Goal: Information Seeking & Learning: Learn about a topic

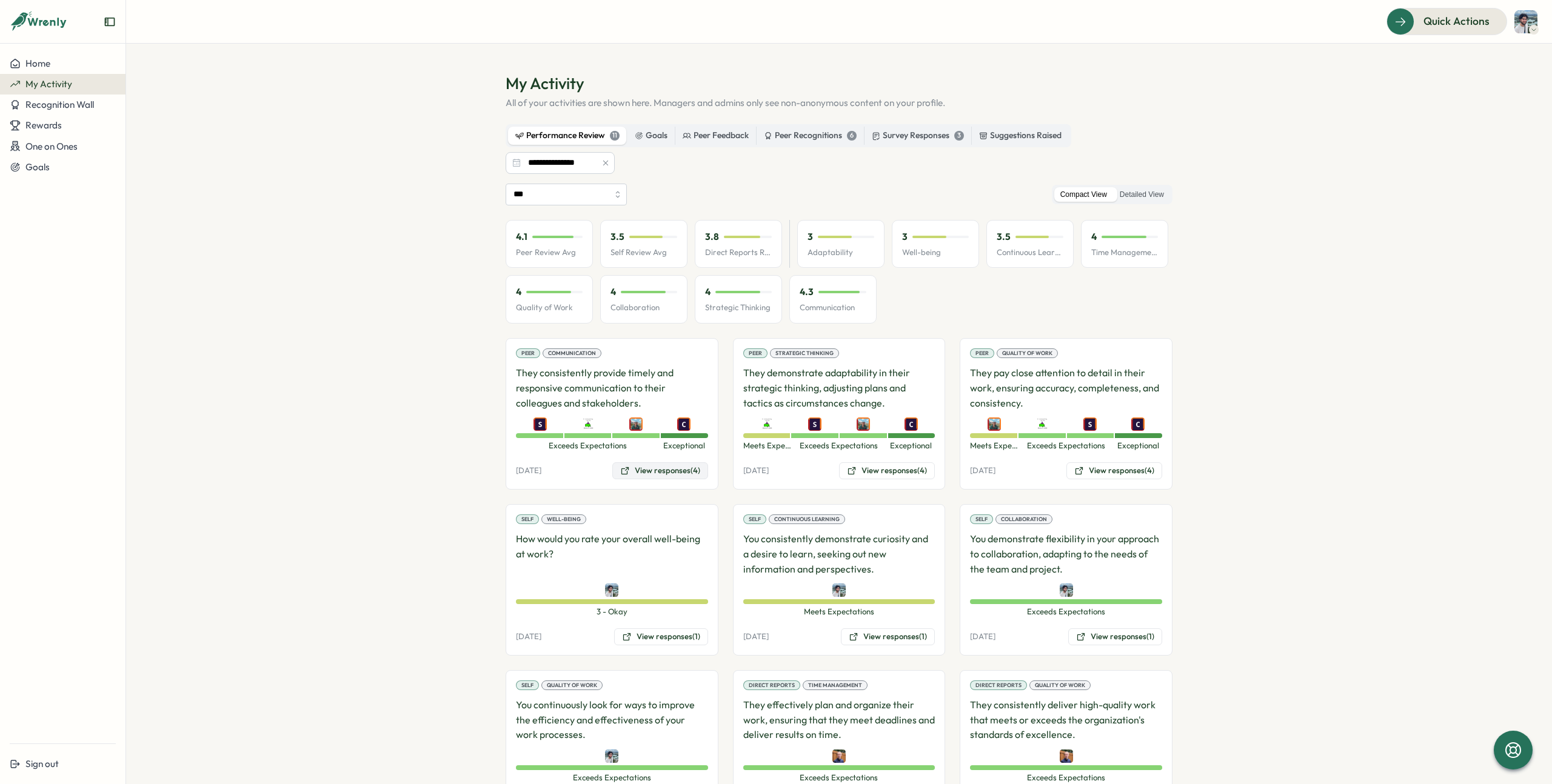
click at [656, 469] on button "View responses (4)" at bounding box center [661, 471] width 96 height 17
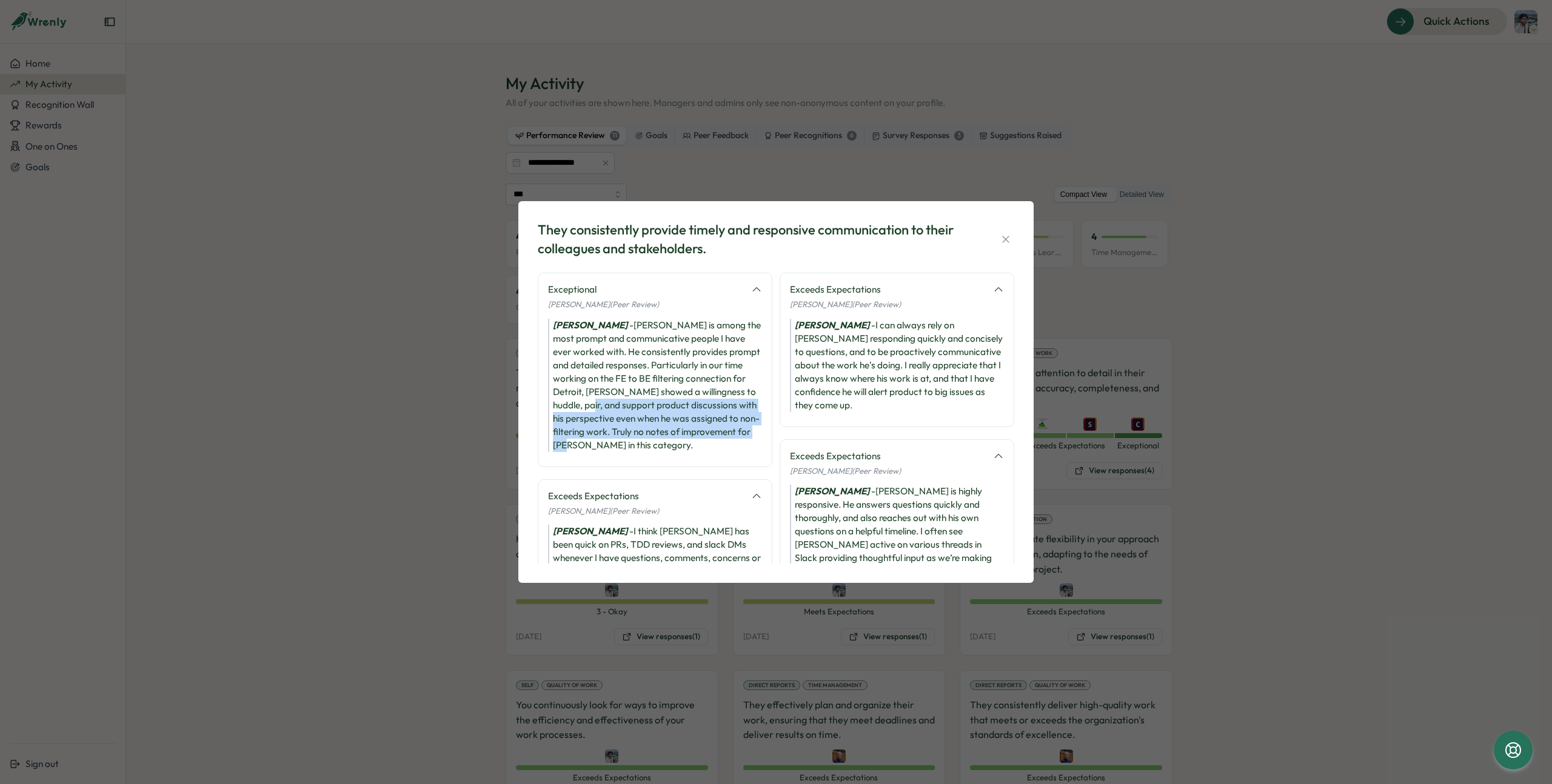
drag, startPoint x: 561, startPoint y: 406, endPoint x: 753, endPoint y: 429, distance: 193.4
click at [753, 429] on div "[PERSON_NAME] - [PERSON_NAME] is among the most prompt and communicative people…" at bounding box center [655, 385] width 214 height 134
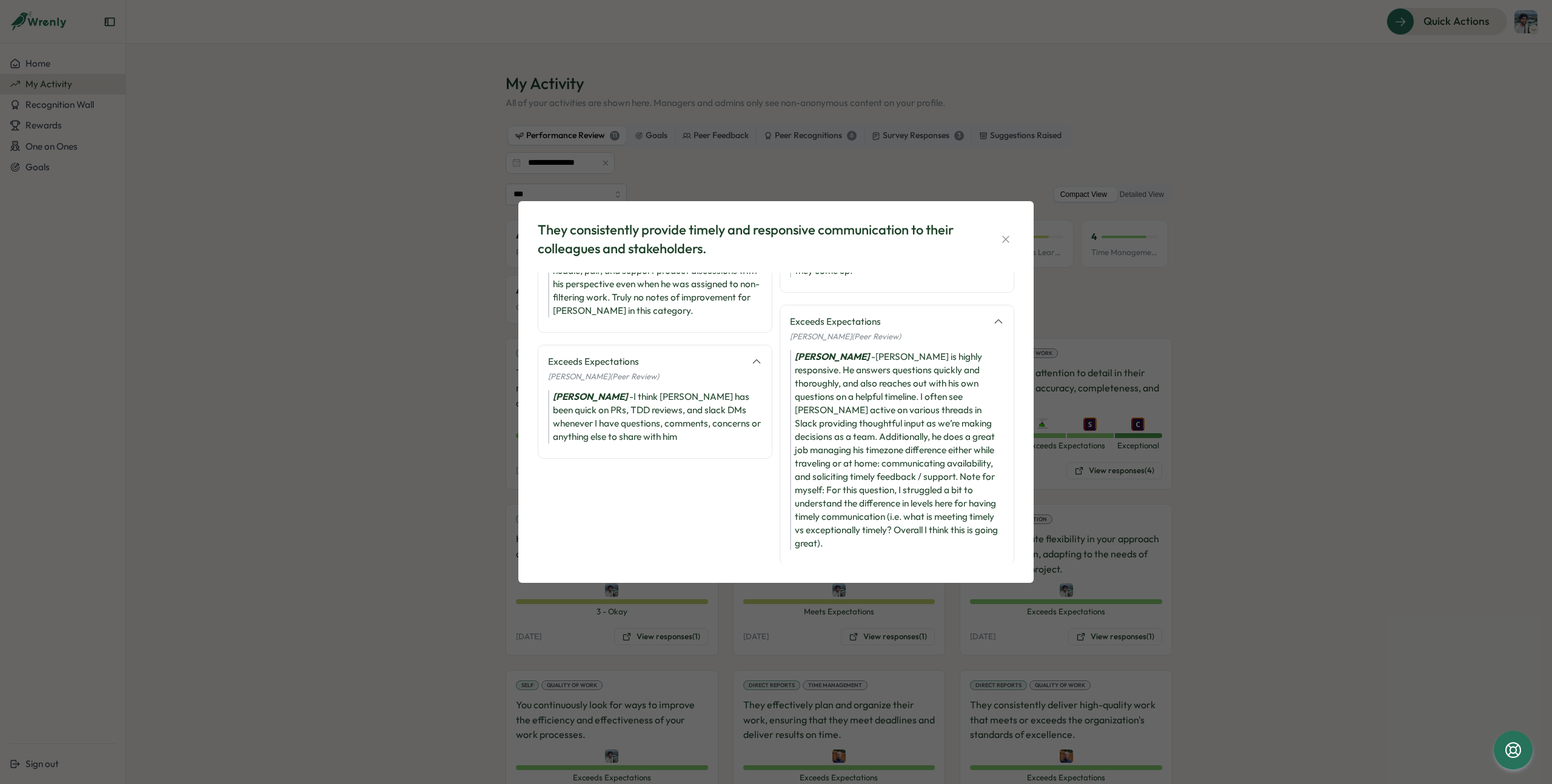
scroll to position [135, 0]
click at [1234, 493] on div "They consistently provide timely and responsive communication to their colleagu…" at bounding box center [776, 392] width 1552 height 784
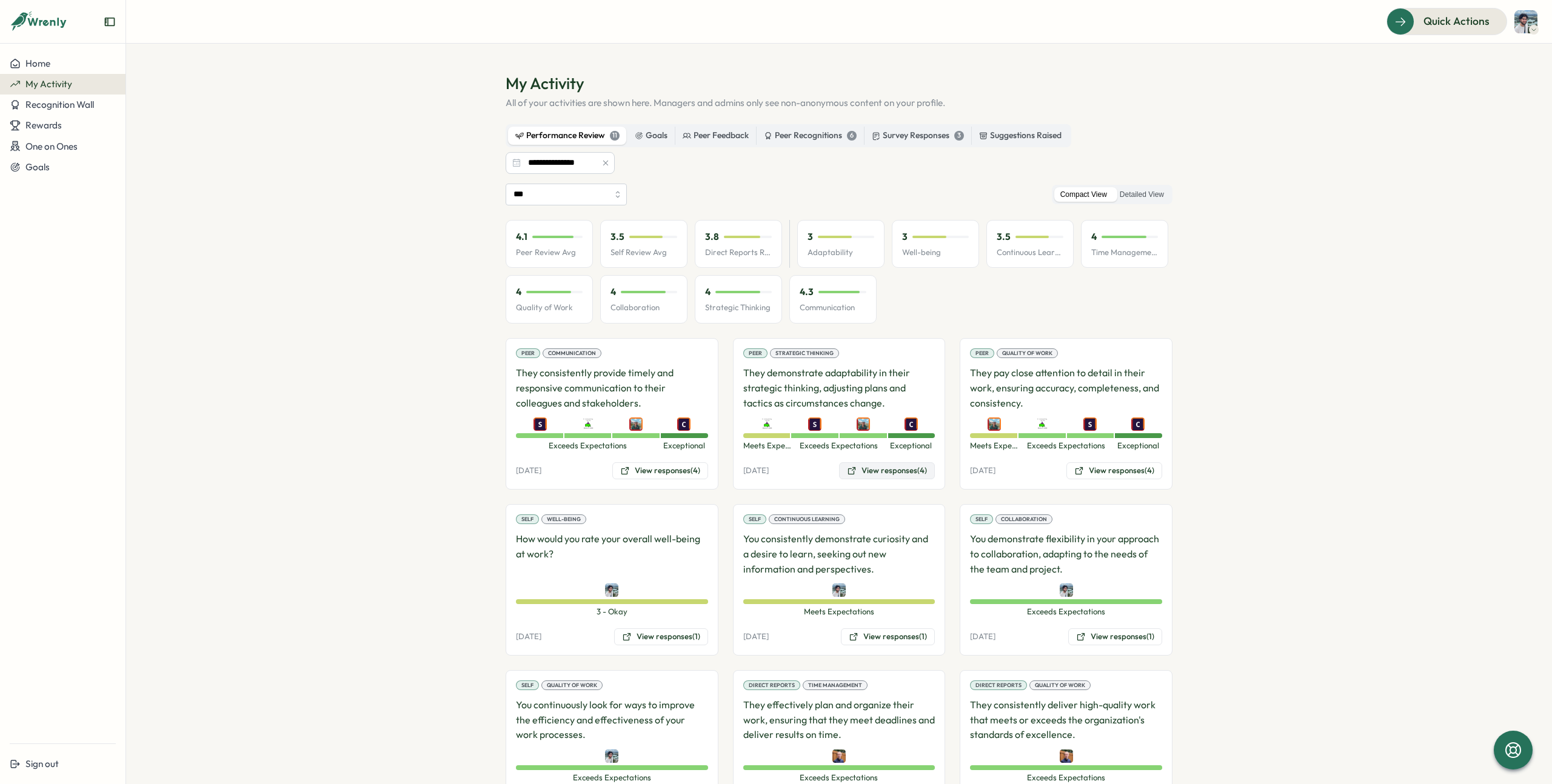
click at [882, 472] on button "View responses (4)" at bounding box center [887, 471] width 96 height 17
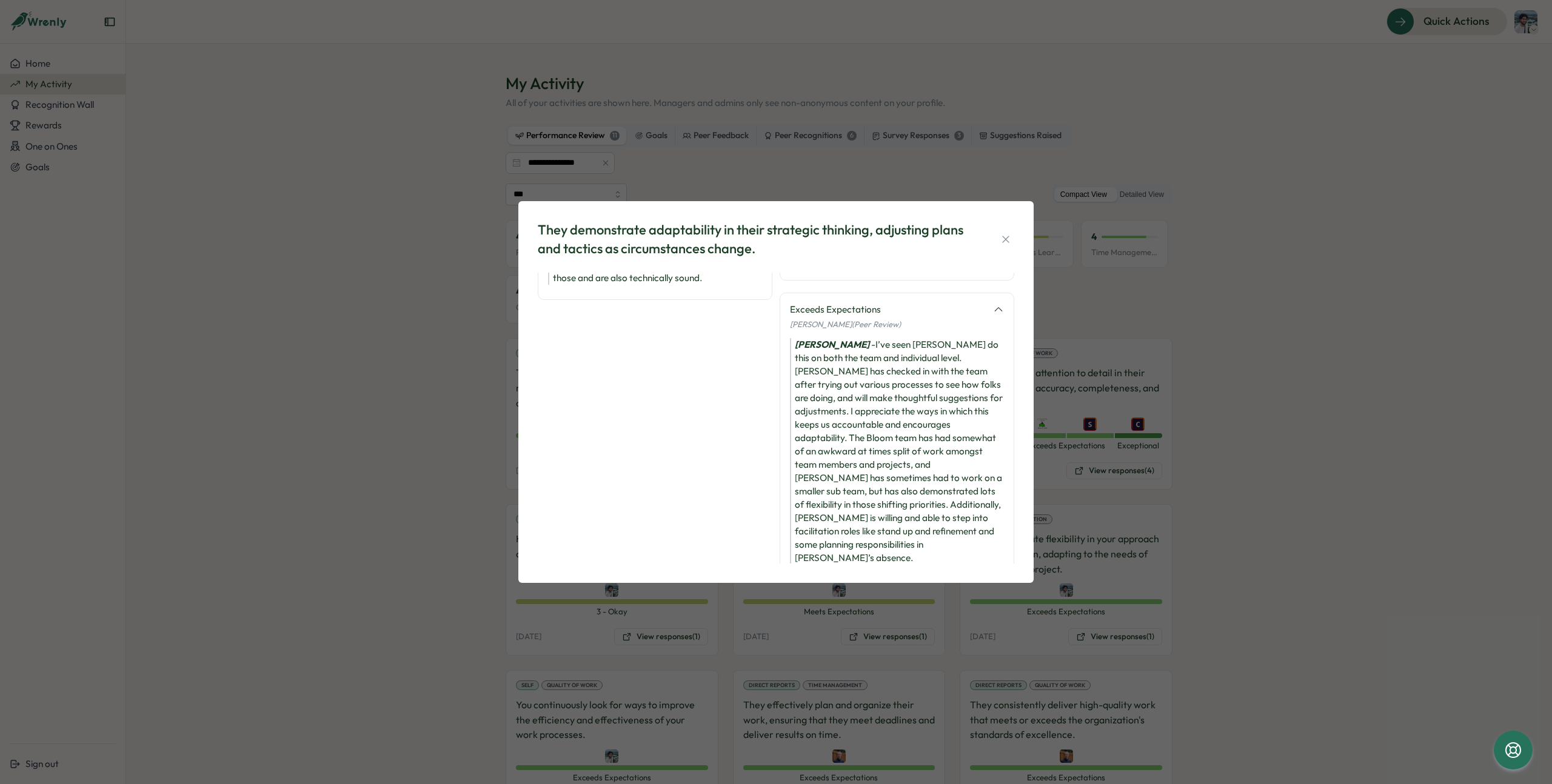
scroll to position [335, 0]
click at [1353, 491] on div "They demonstrate adaptability in their strategic thinking, adjusting plans and …" at bounding box center [776, 392] width 1552 height 784
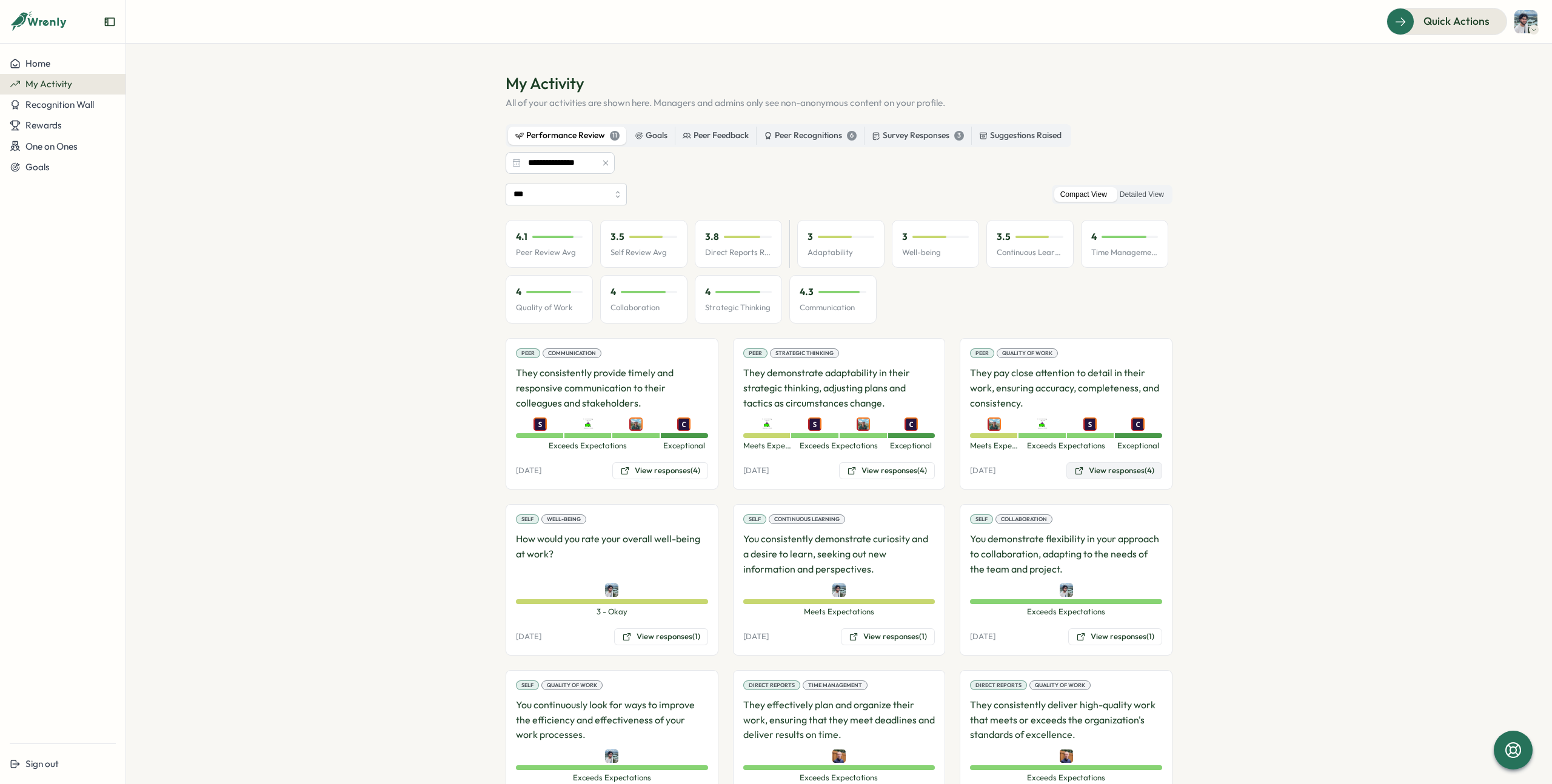
click at [1123, 472] on button "View responses (4)" at bounding box center [1114, 471] width 96 height 17
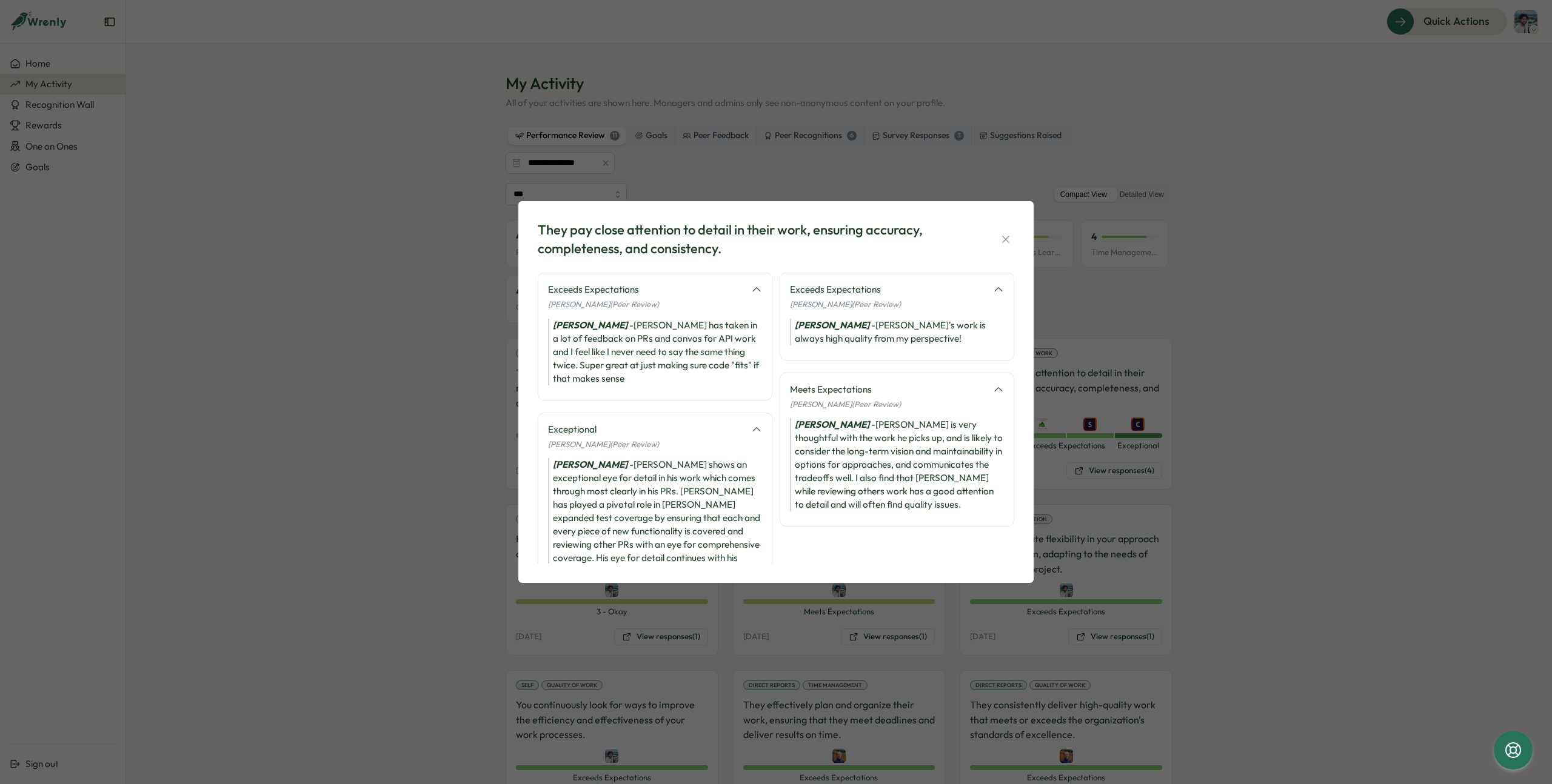
click at [1391, 297] on div "They pay close attention to detail in their work, ensuring accuracy, completene…" at bounding box center [776, 392] width 1552 height 784
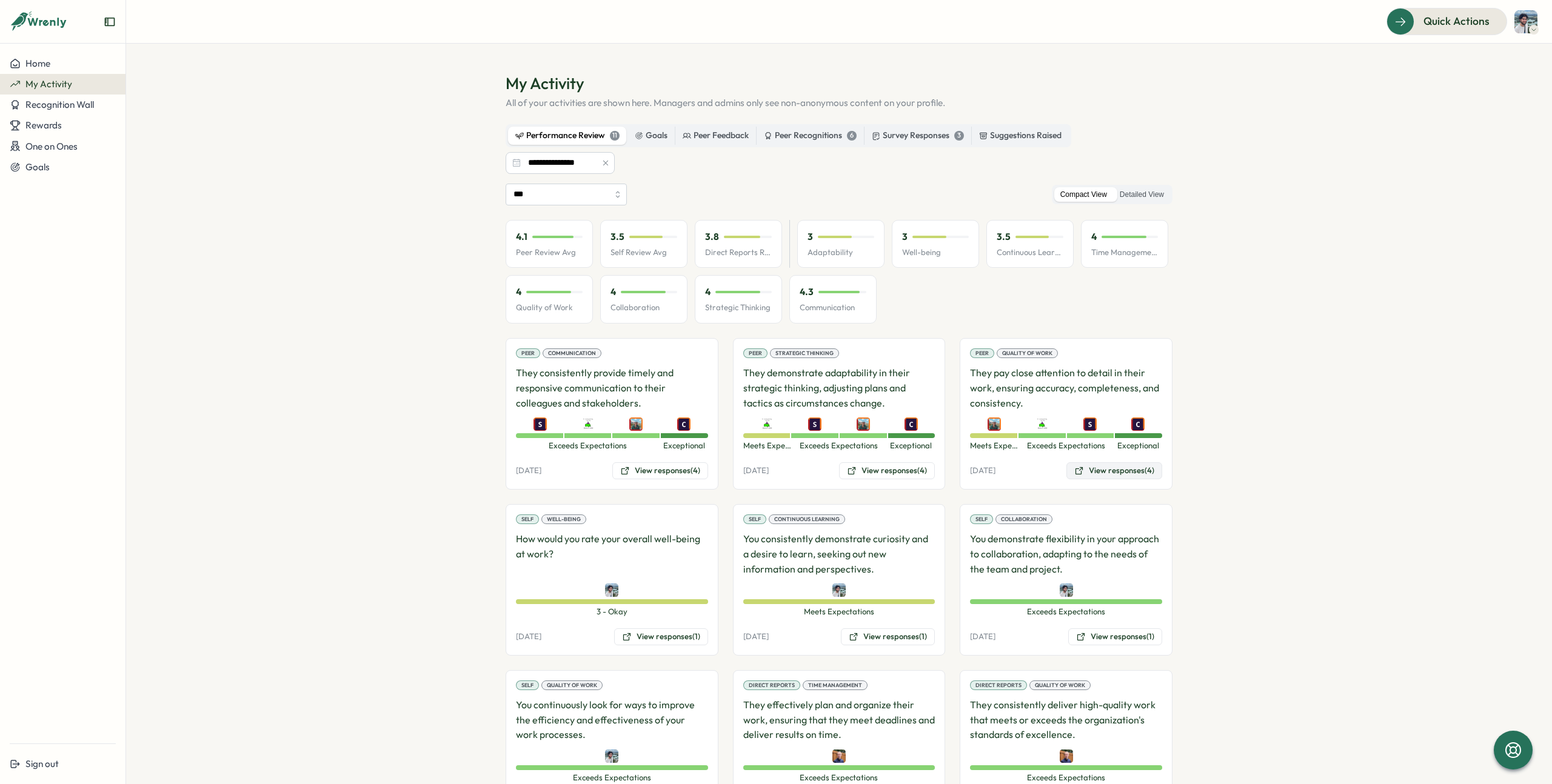
click at [1097, 473] on button "View responses (4)" at bounding box center [1114, 471] width 96 height 17
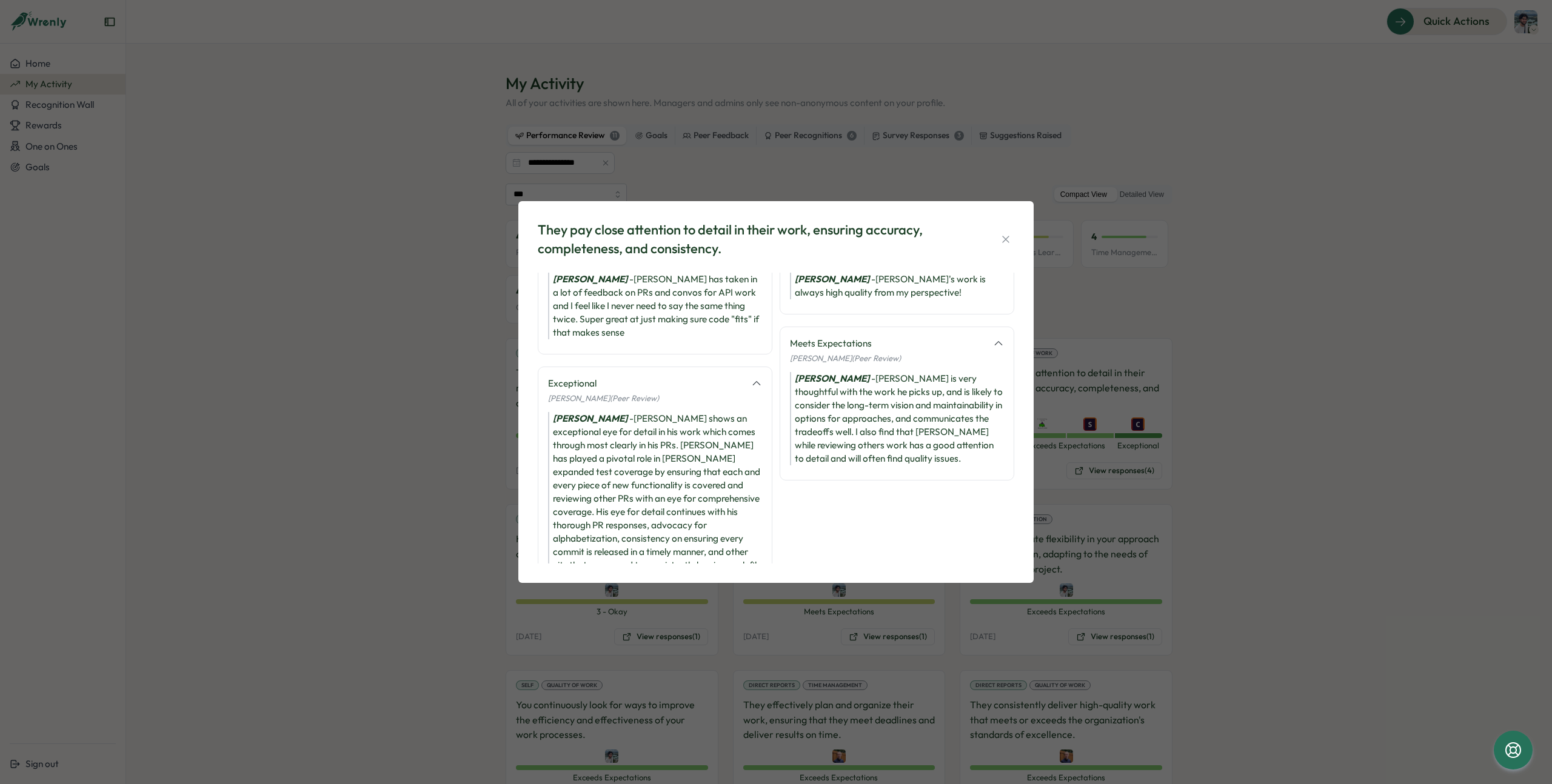
scroll to position [82, 0]
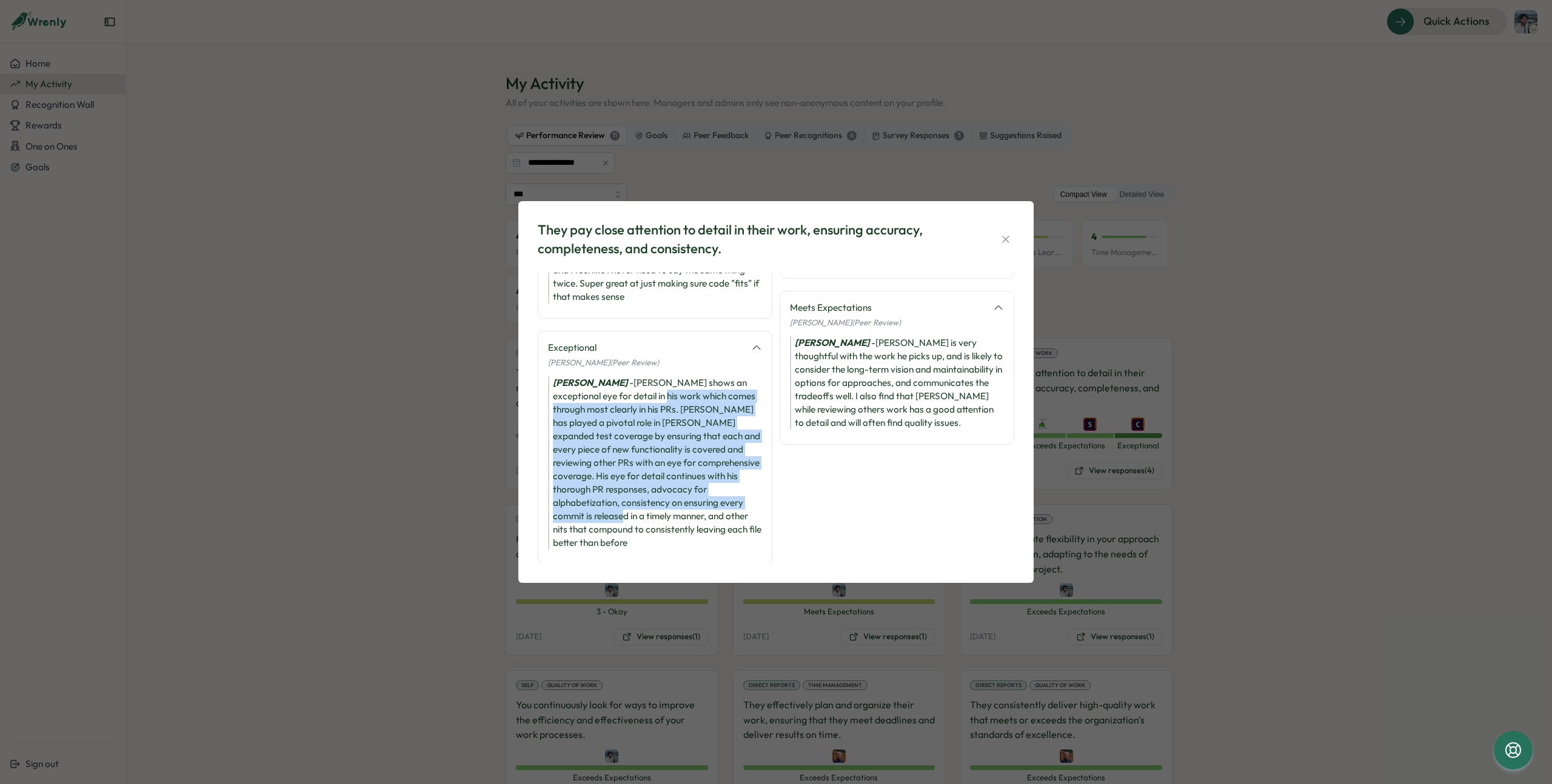
drag, startPoint x: 626, startPoint y: 395, endPoint x: 599, endPoint y: 515, distance: 123.0
click at [599, 515] on div "[PERSON_NAME] - [PERSON_NAME] shows an exceptional eye for detail in his work w…" at bounding box center [655, 463] width 214 height 174
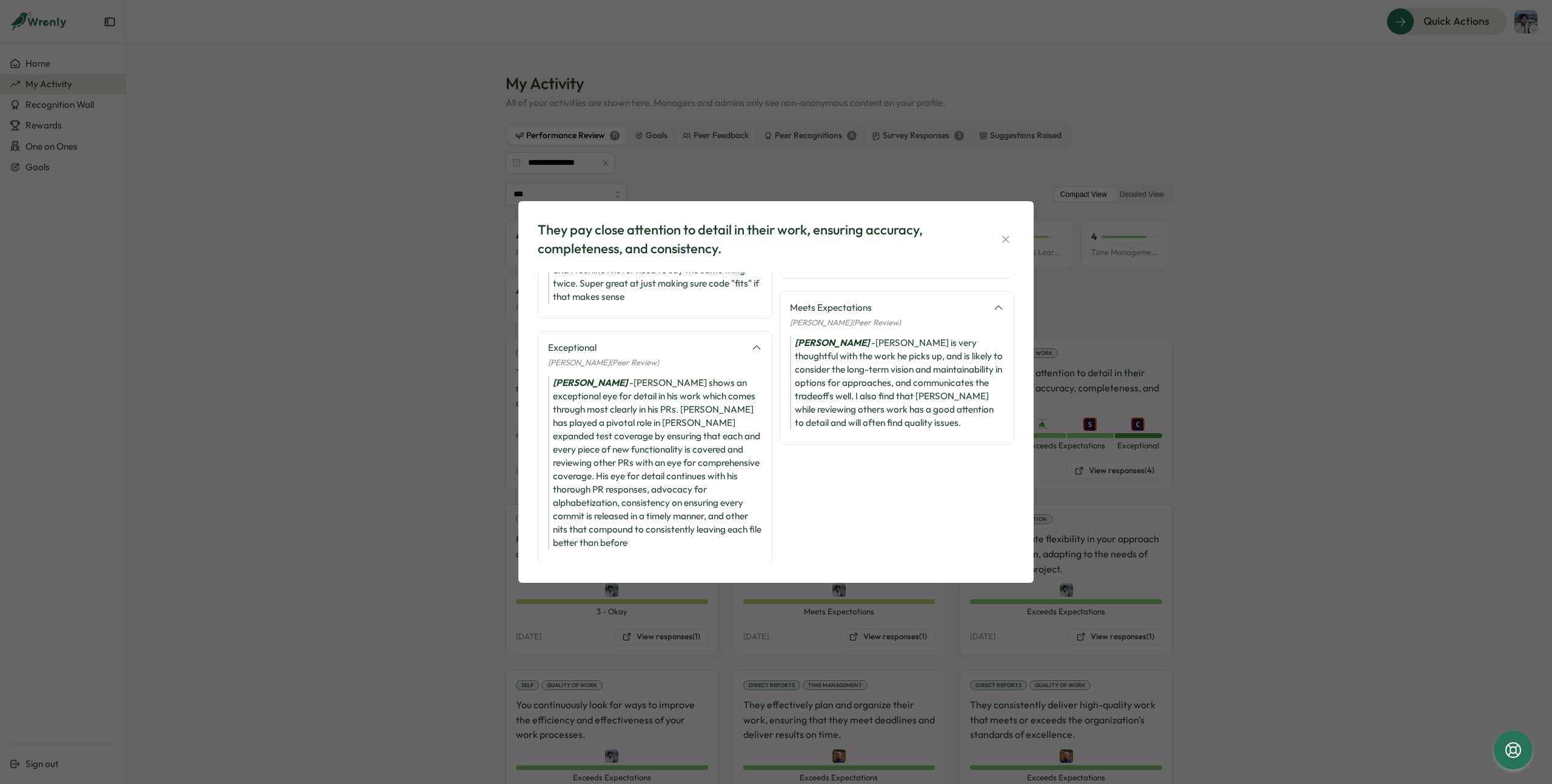
click at [870, 523] on div "Exceeds Expectations [PERSON_NAME] (Peer Review) [PERSON_NAME] - [PERSON_NAME]'…" at bounding box center [897, 384] width 235 height 387
click at [1226, 428] on div "They pay close attention to detail in their work, ensuring accuracy, completene…" at bounding box center [776, 392] width 1552 height 784
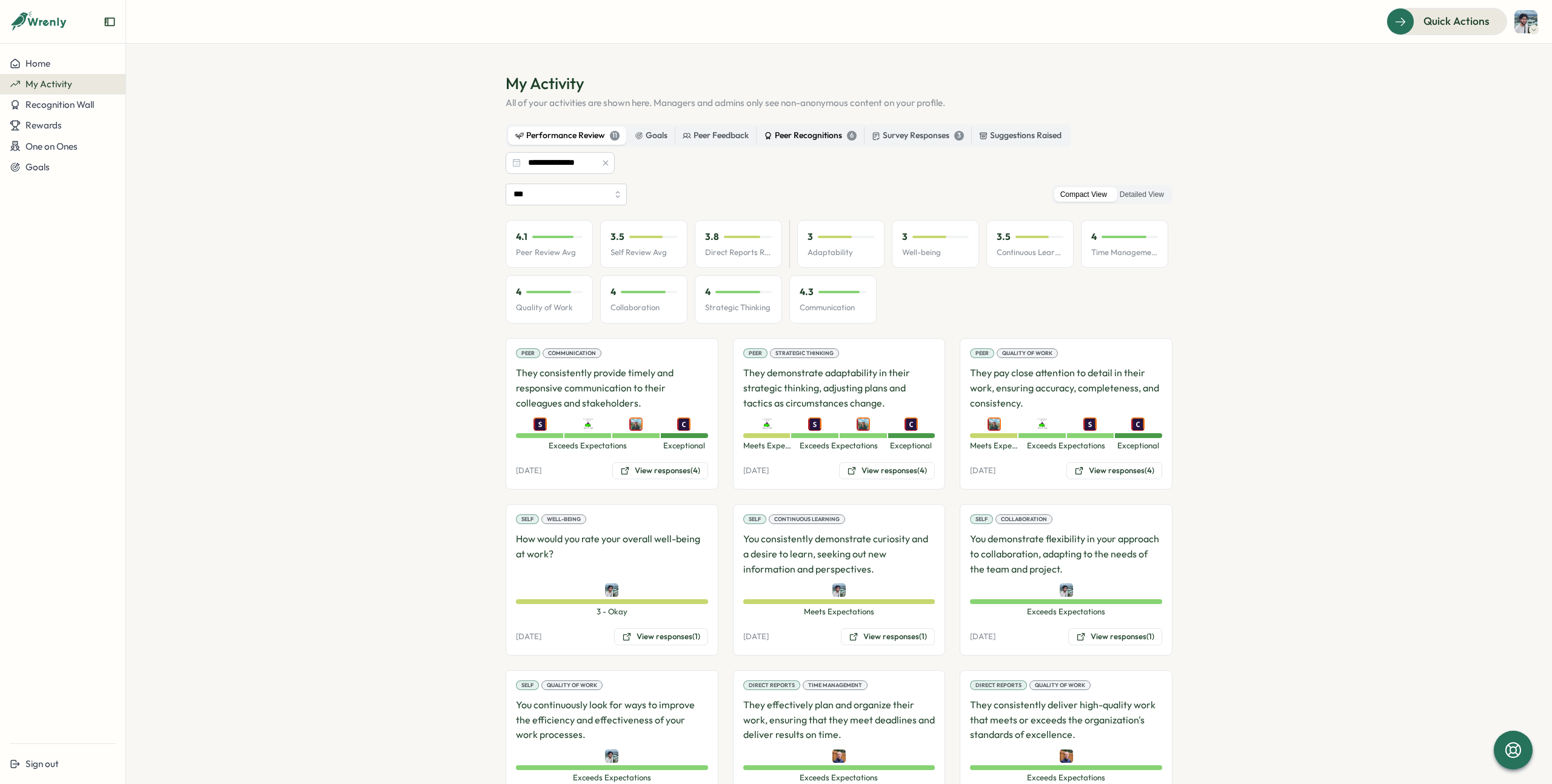
click at [822, 143] on label "Peer Recognitions 6" at bounding box center [810, 136] width 107 height 18
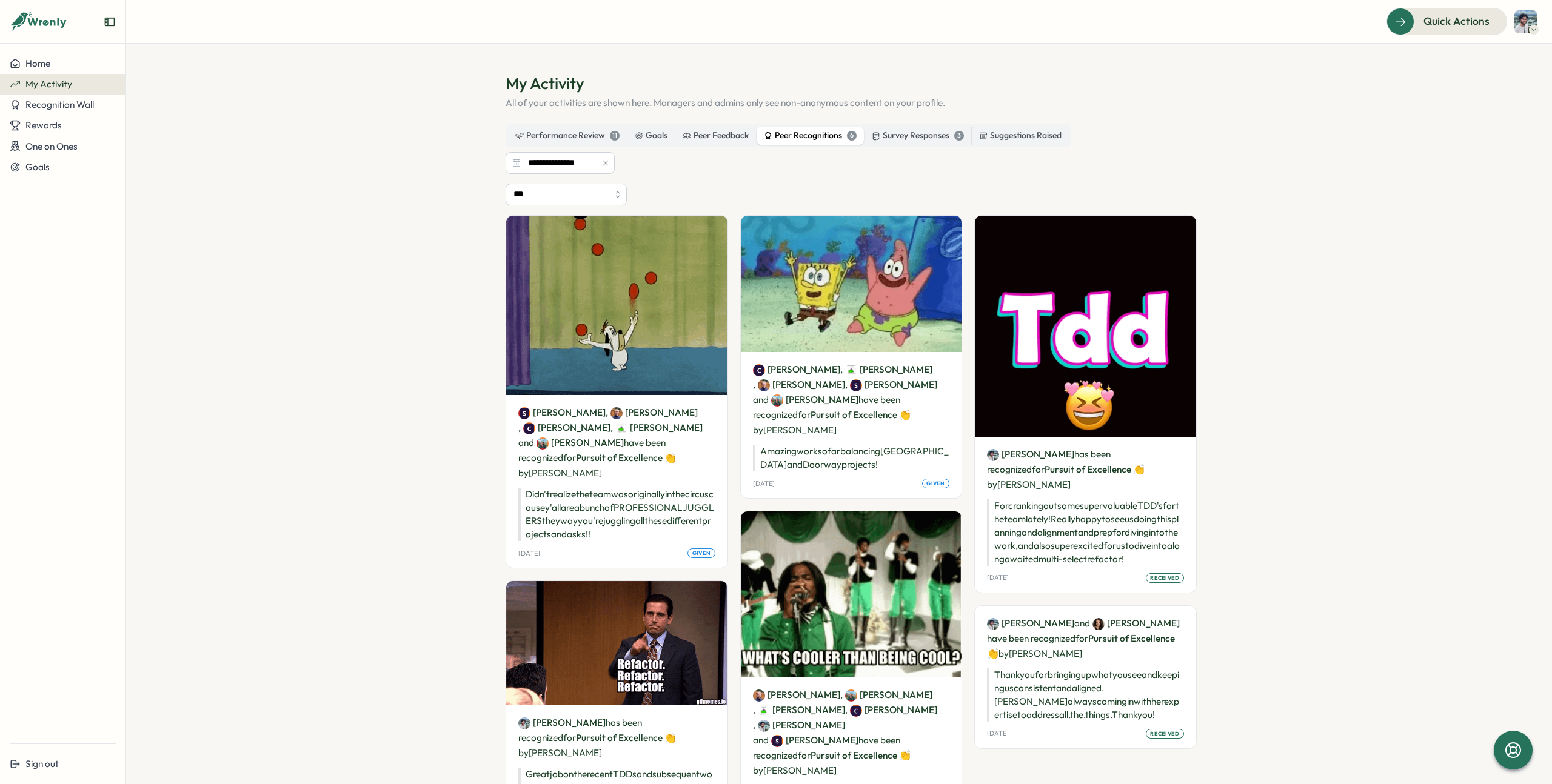
click at [711, 145] on div "Performance Review 11 Goals Peer Feedback Peer Recognitions 6 Survey Responses …" at bounding box center [788, 135] width 566 height 23
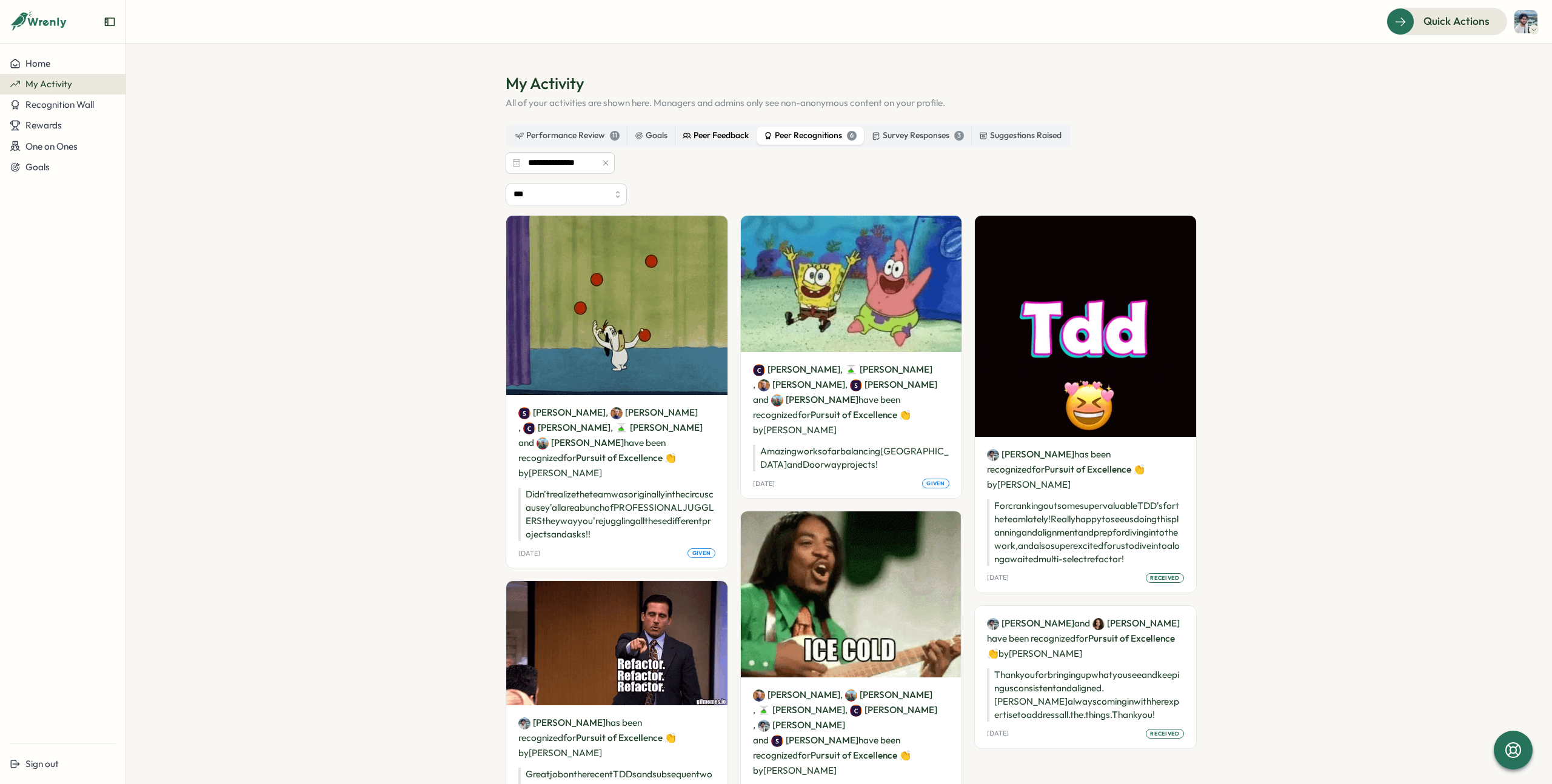
click at [712, 139] on div "Peer Feedback" at bounding box center [716, 135] width 66 height 13
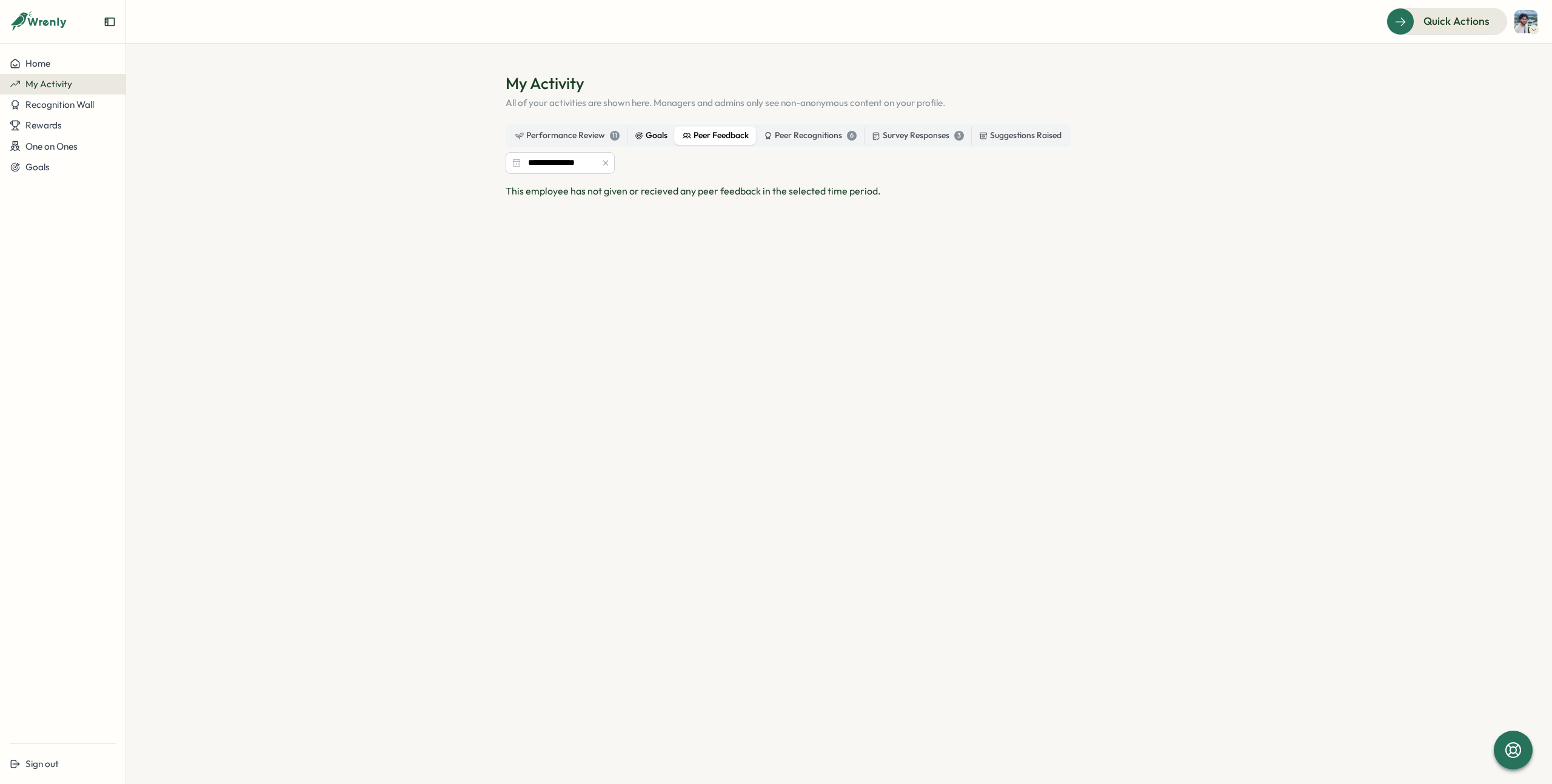
click at [644, 136] on div "Goals" at bounding box center [651, 135] width 33 height 13
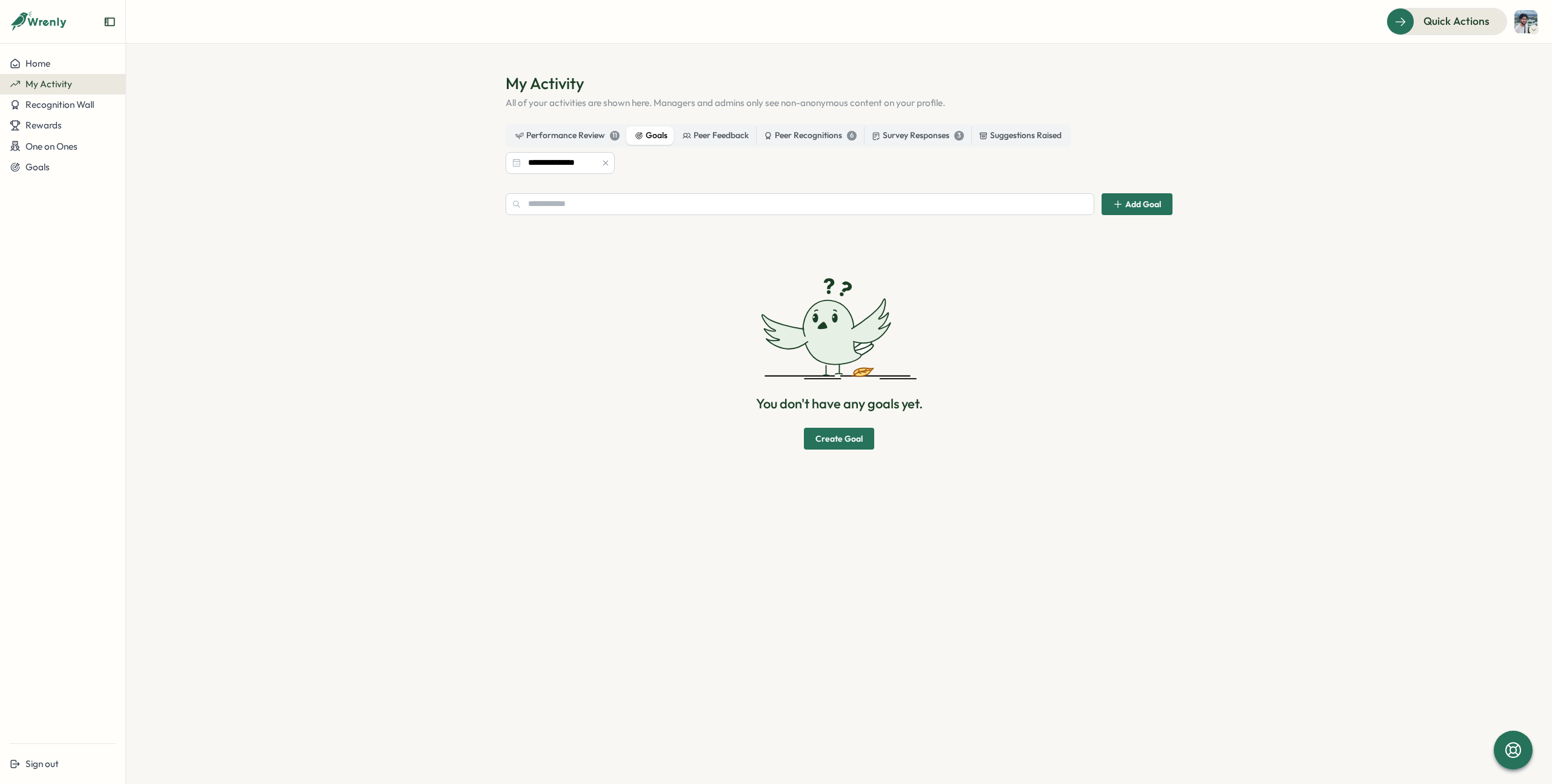
click at [538, 145] on div "Performance Review 11 Goals Peer Feedback Peer Recognitions 6 Survey Responses …" at bounding box center [788, 135] width 566 height 23
click at [930, 147] on div "**********" at bounding box center [839, 149] width 667 height 50
click at [934, 140] on div "Survey Responses 3" at bounding box center [918, 135] width 92 height 13
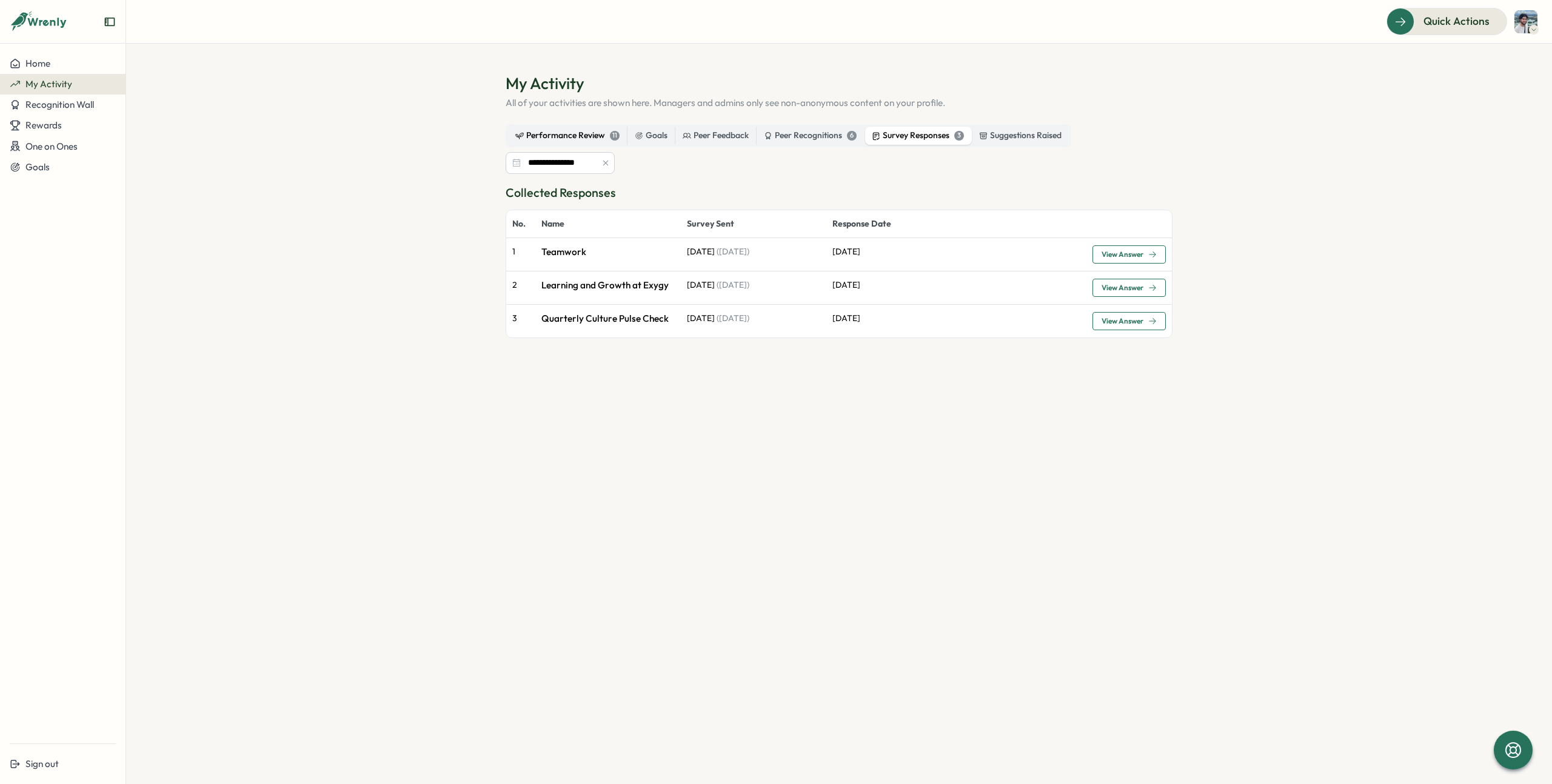
click at [544, 137] on div "Performance Review 11" at bounding box center [567, 135] width 104 height 13
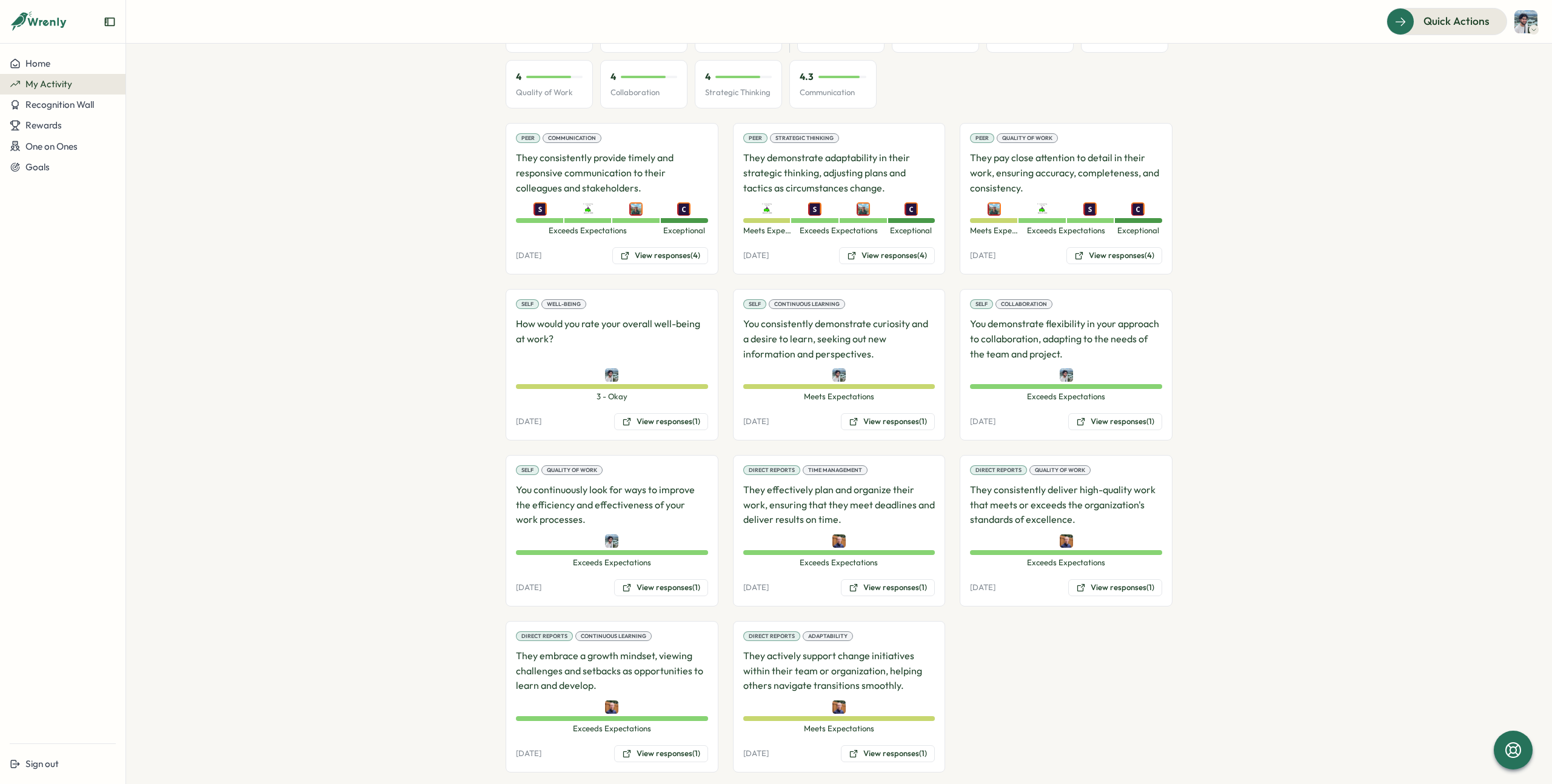
scroll to position [233, 0]
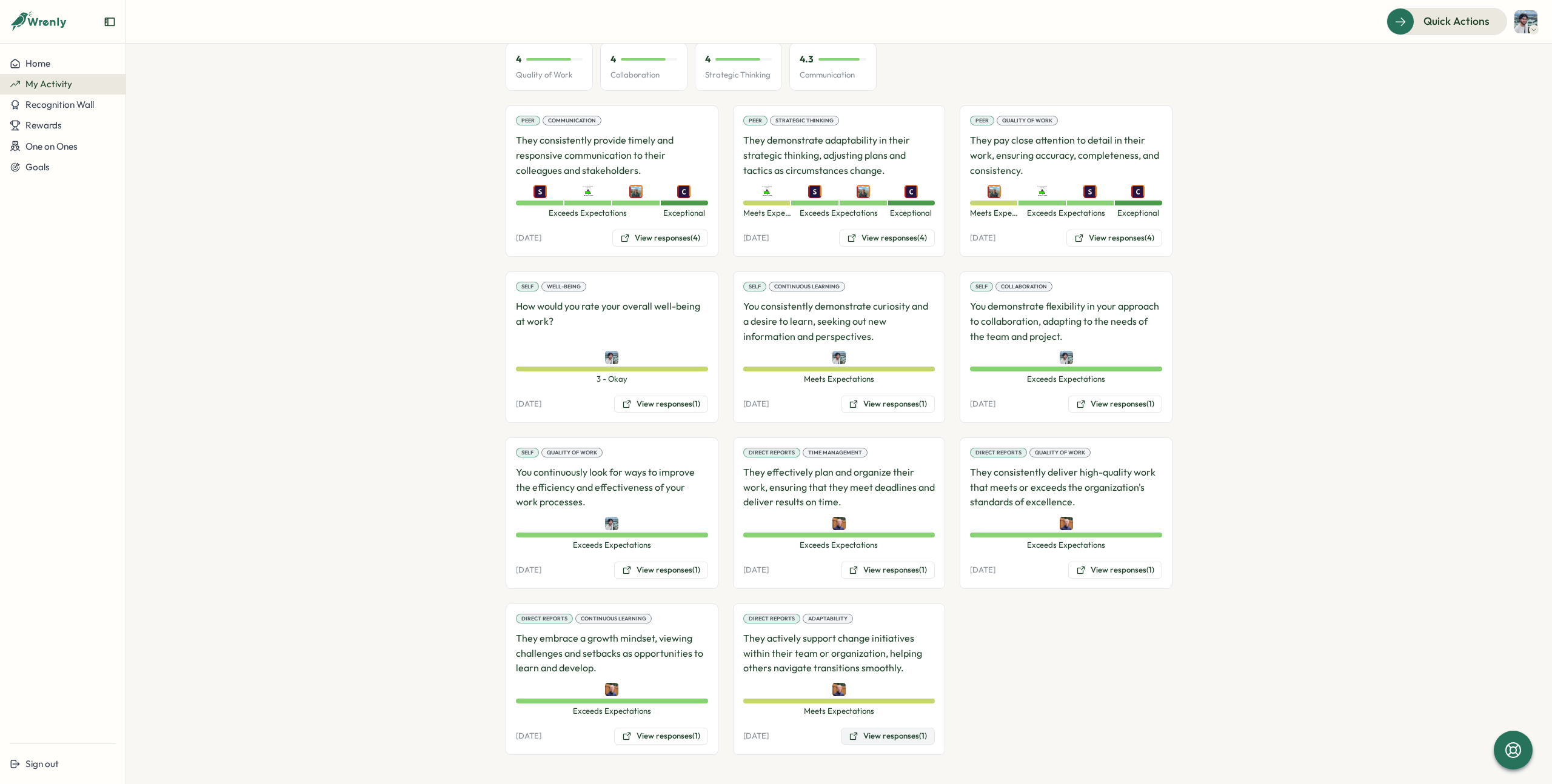
click at [882, 741] on button "View responses (1)" at bounding box center [888, 737] width 94 height 17
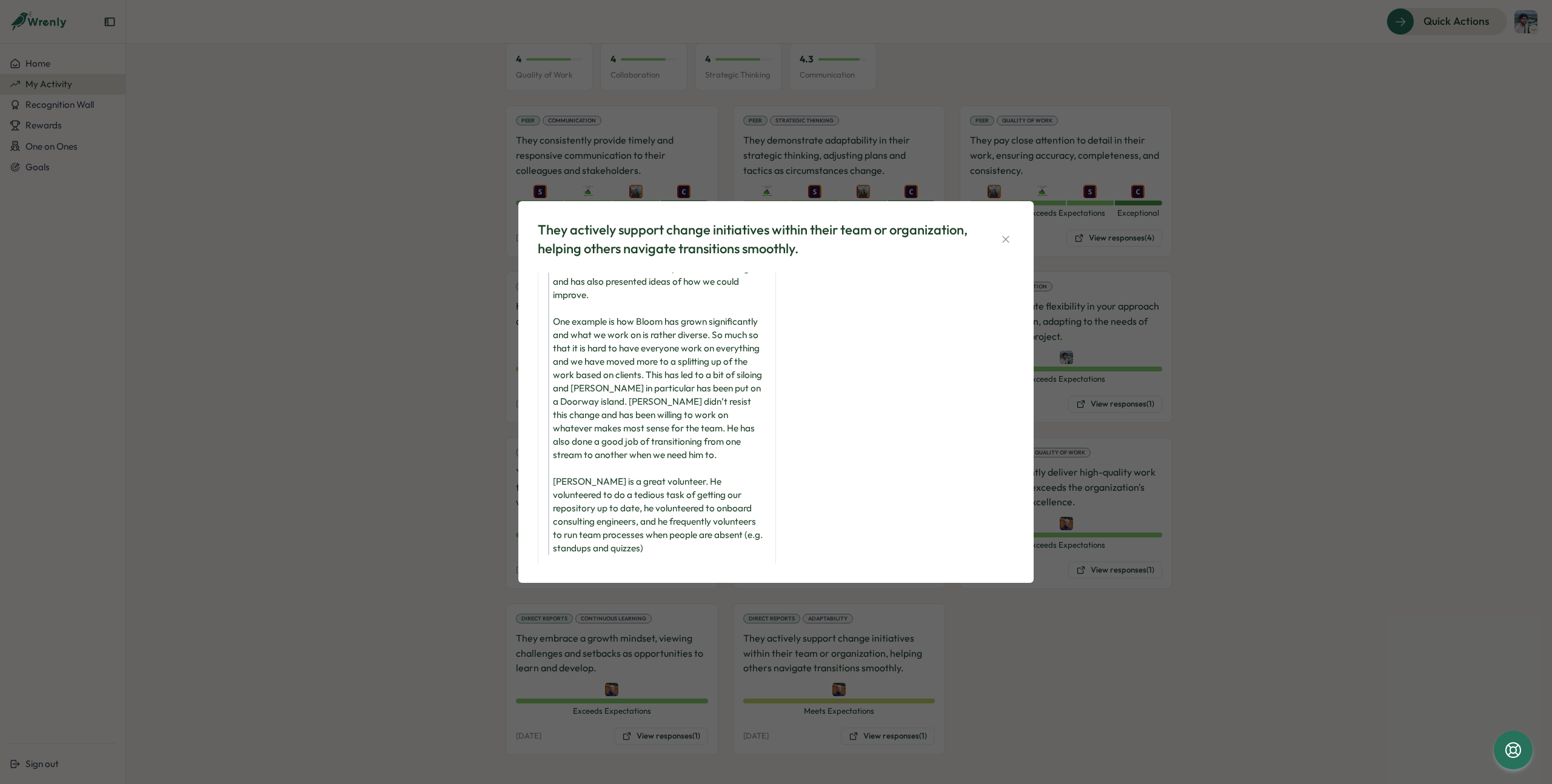
scroll to position [89, 0]
click at [295, 653] on div "They actively support change initiatives within their team or organization, hel…" at bounding box center [776, 392] width 1552 height 784
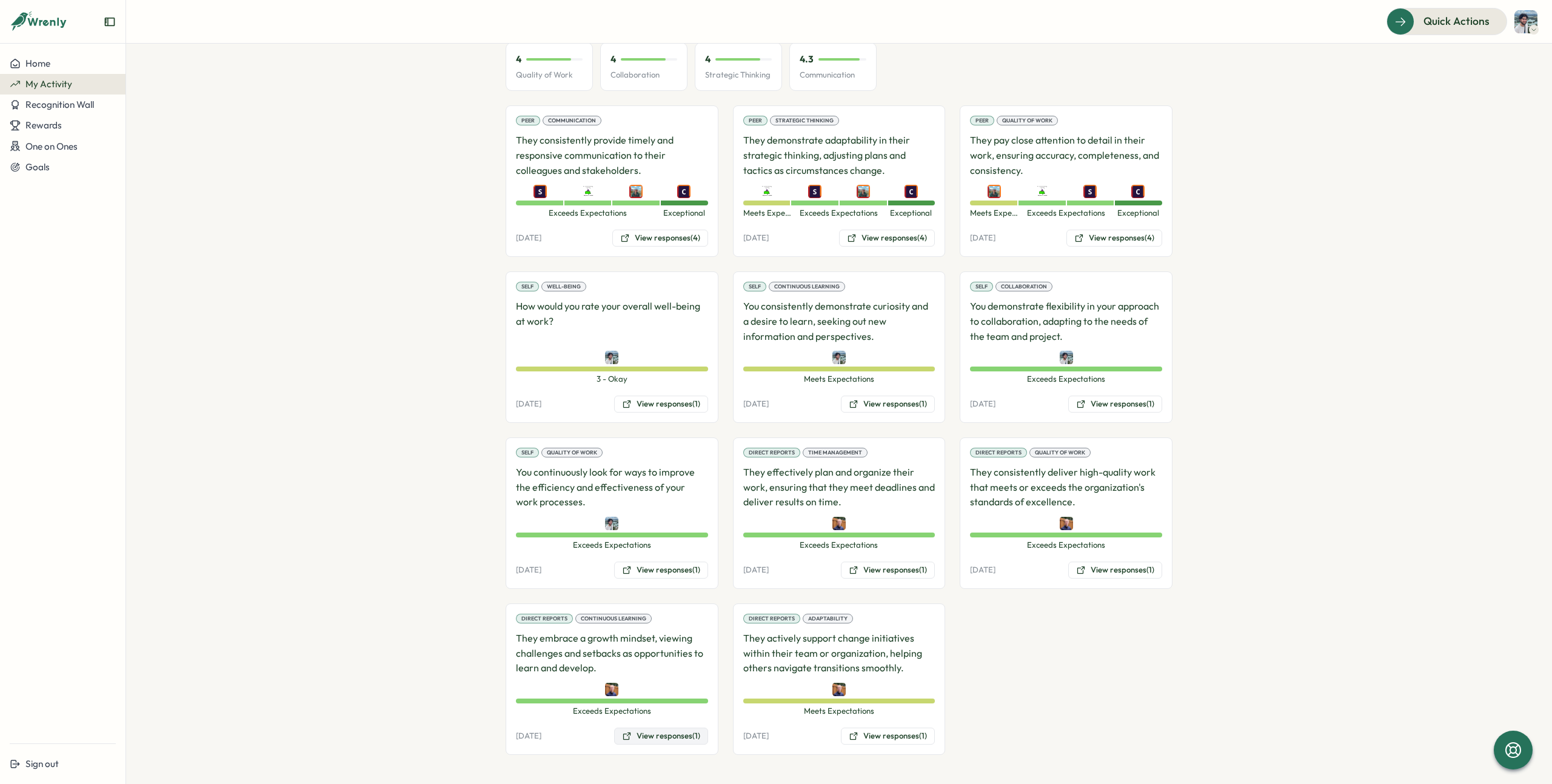
click at [650, 732] on button "View responses (1)" at bounding box center [661, 737] width 94 height 17
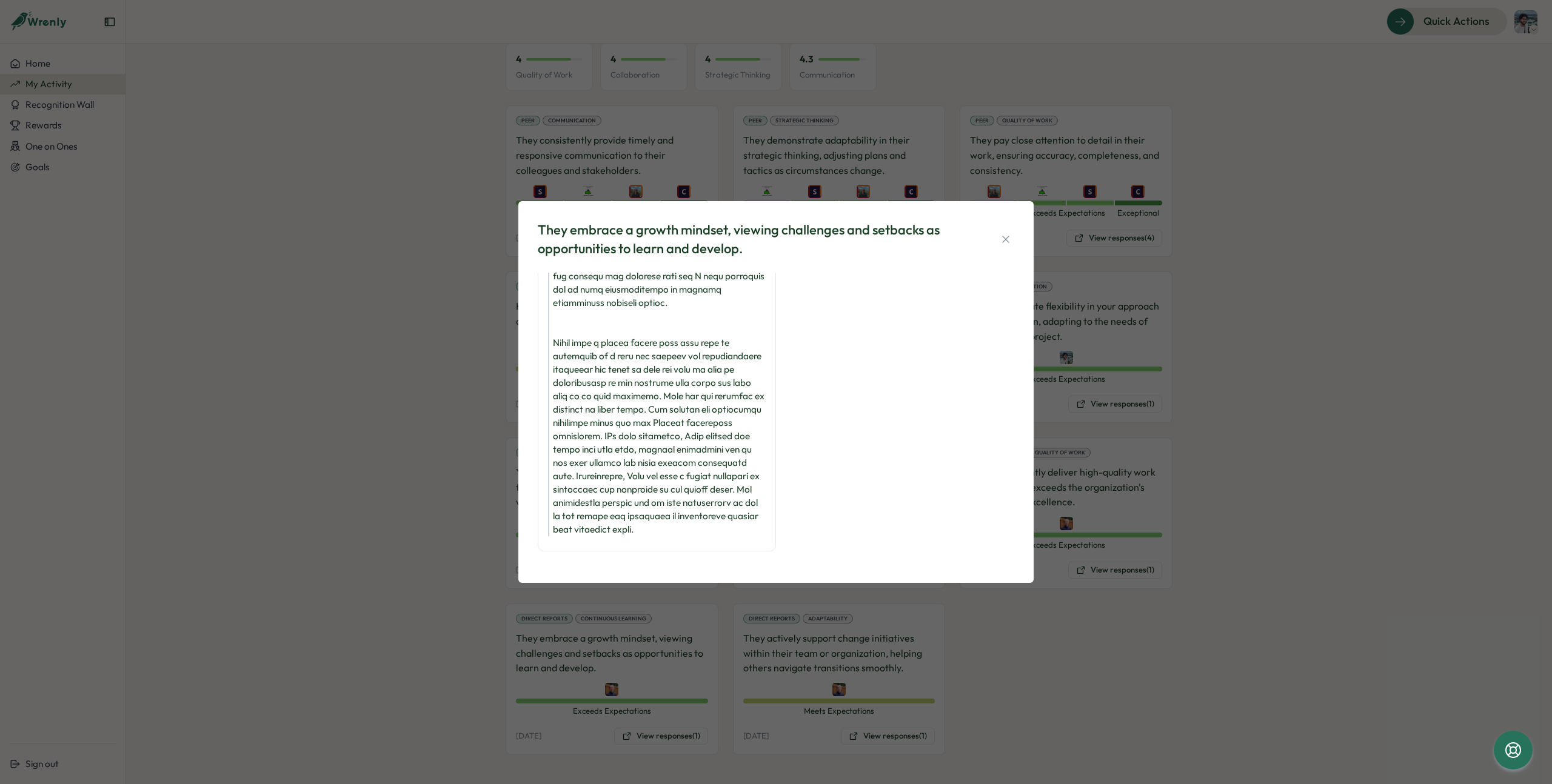
scroll to position [169, 0]
click at [1278, 499] on div "They embrace a growth mindset, viewing challenges and setbacks as opportunities…" at bounding box center [776, 392] width 1552 height 784
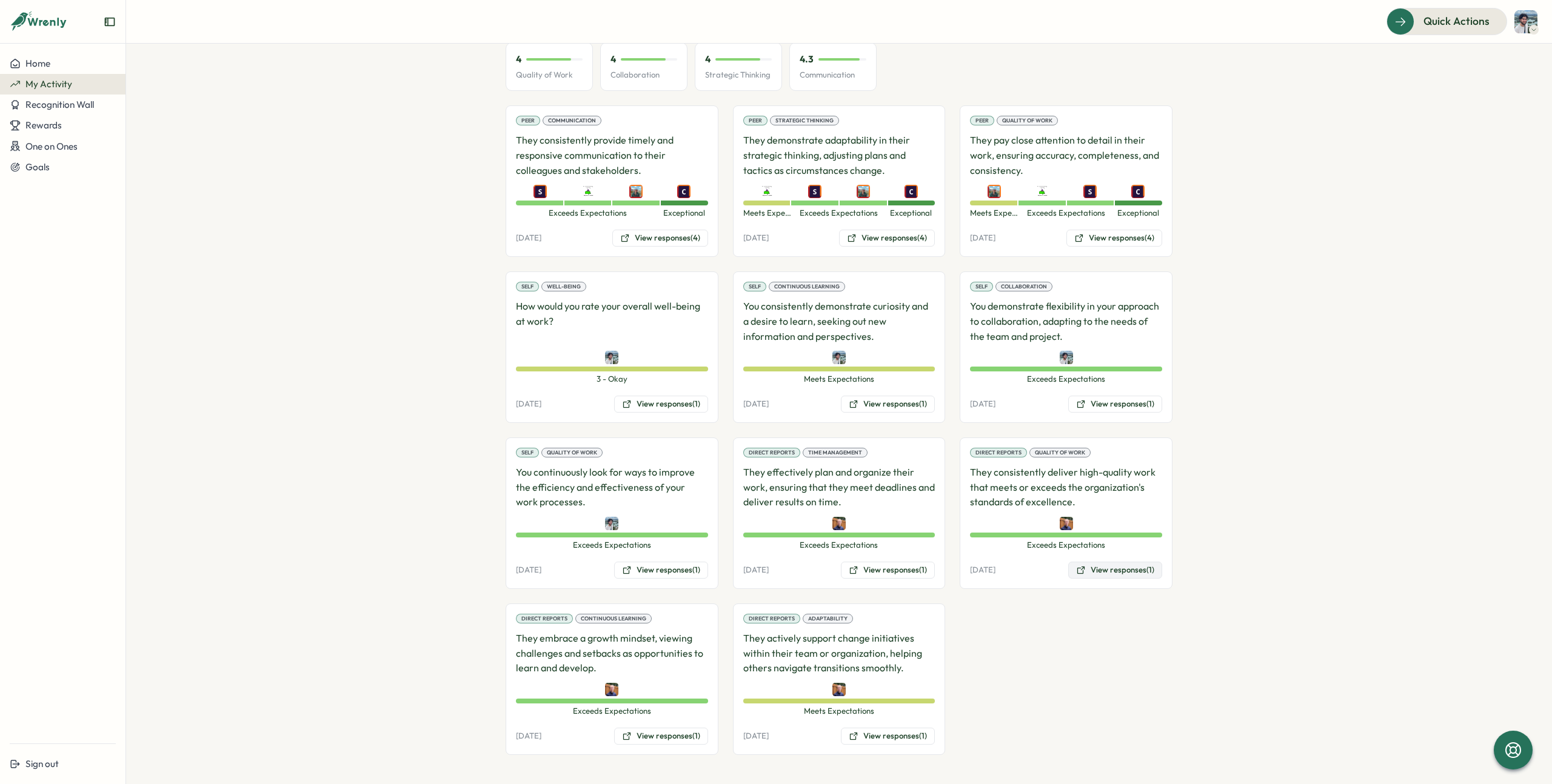
click at [1120, 573] on button "View responses (1)" at bounding box center [1115, 570] width 94 height 17
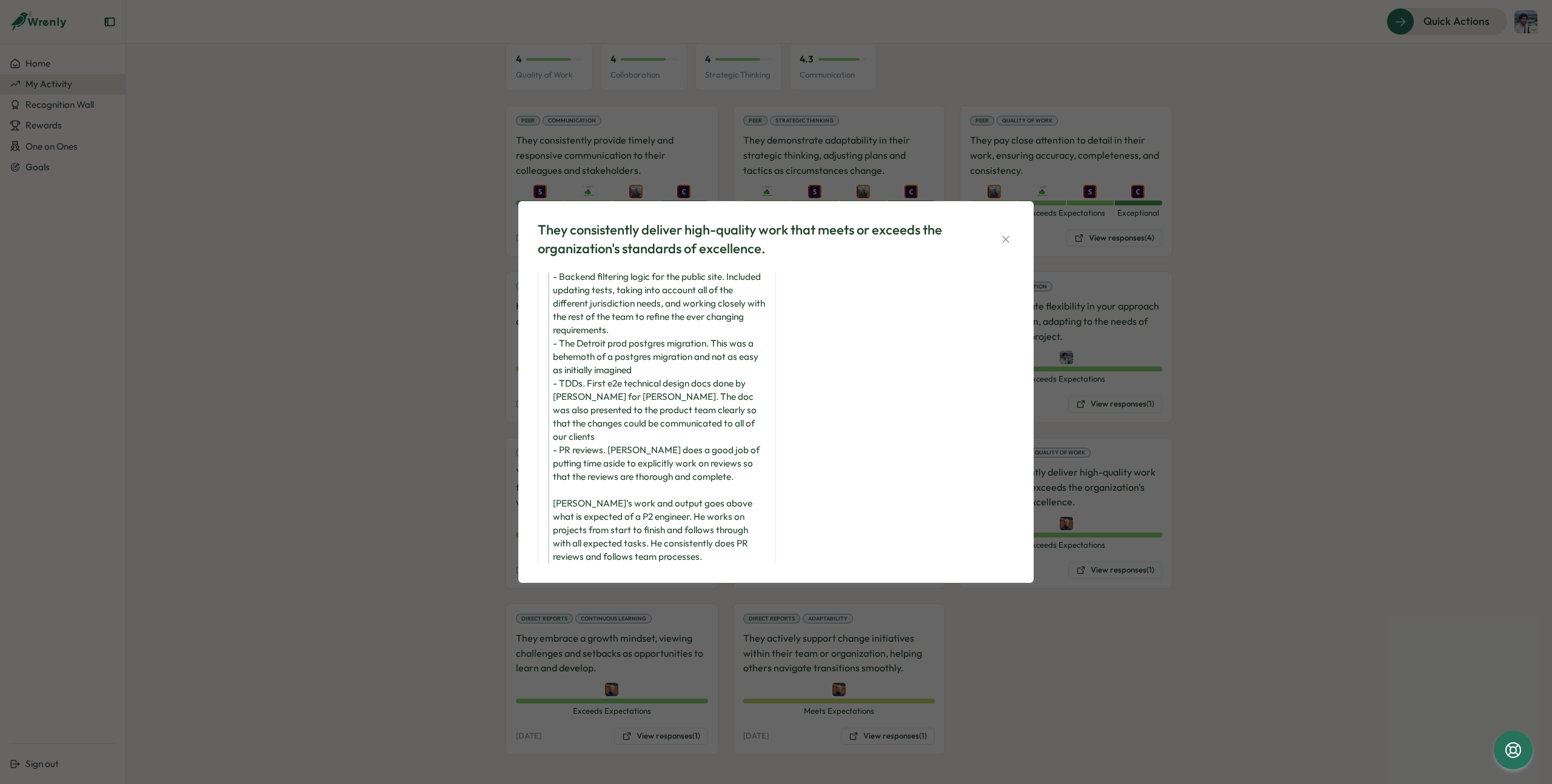
scroll to position [89, 0]
click at [1146, 706] on div "They consistently deliver high-quality work that meets or exceeds the organizat…" at bounding box center [776, 392] width 1552 height 784
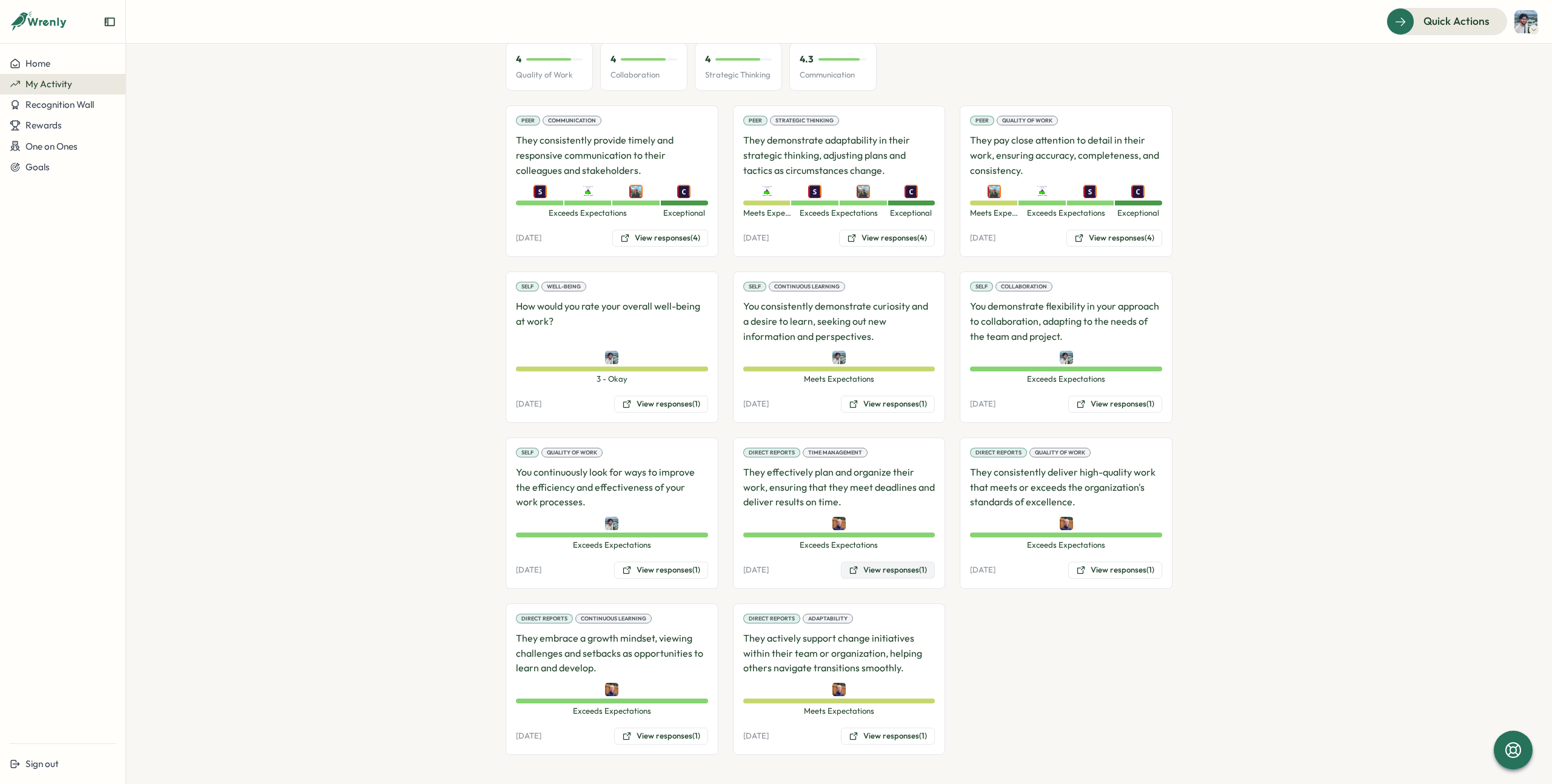
click at [888, 568] on button "View responses (1)" at bounding box center [888, 570] width 94 height 17
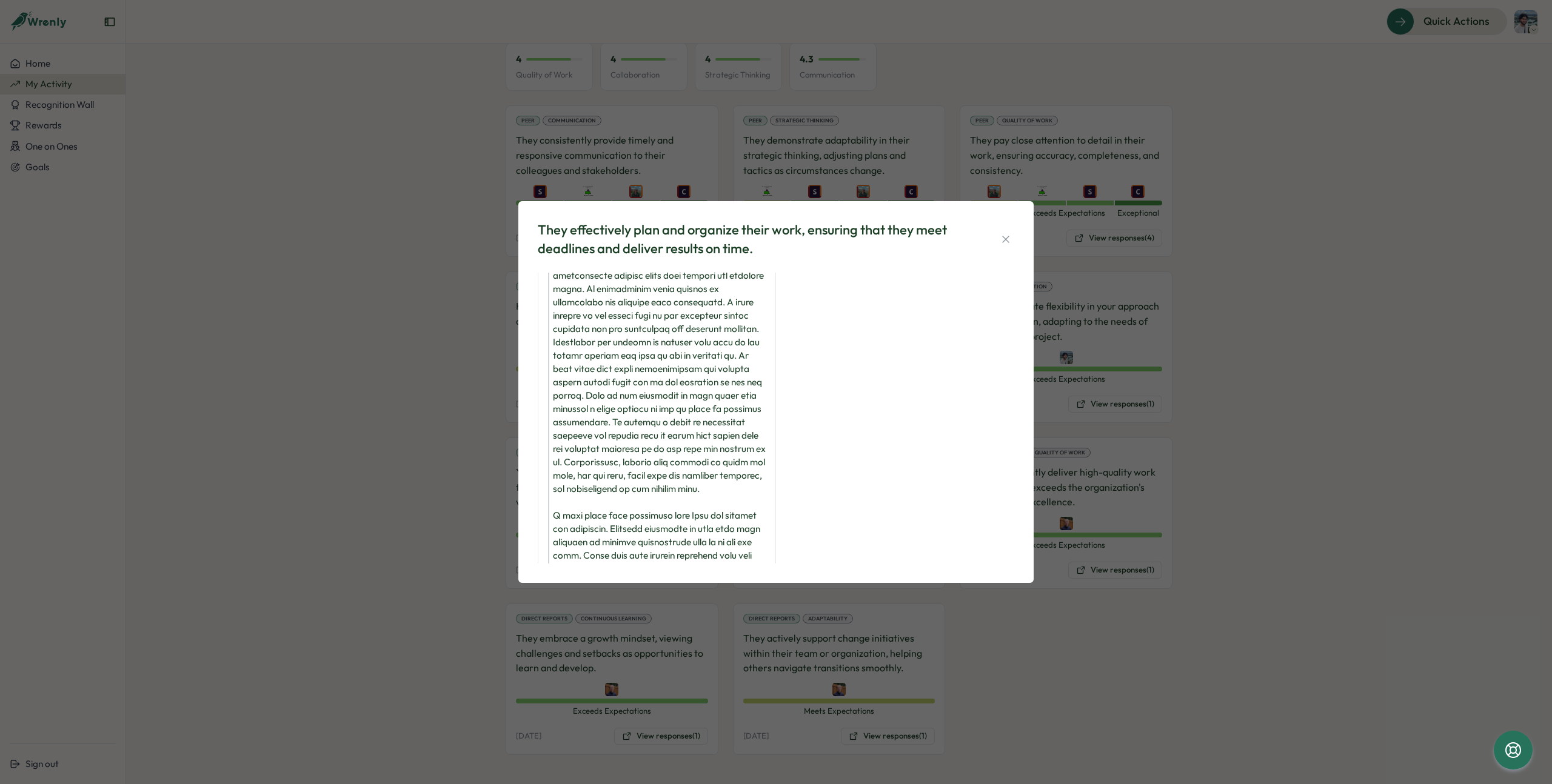
scroll to position [169, 0]
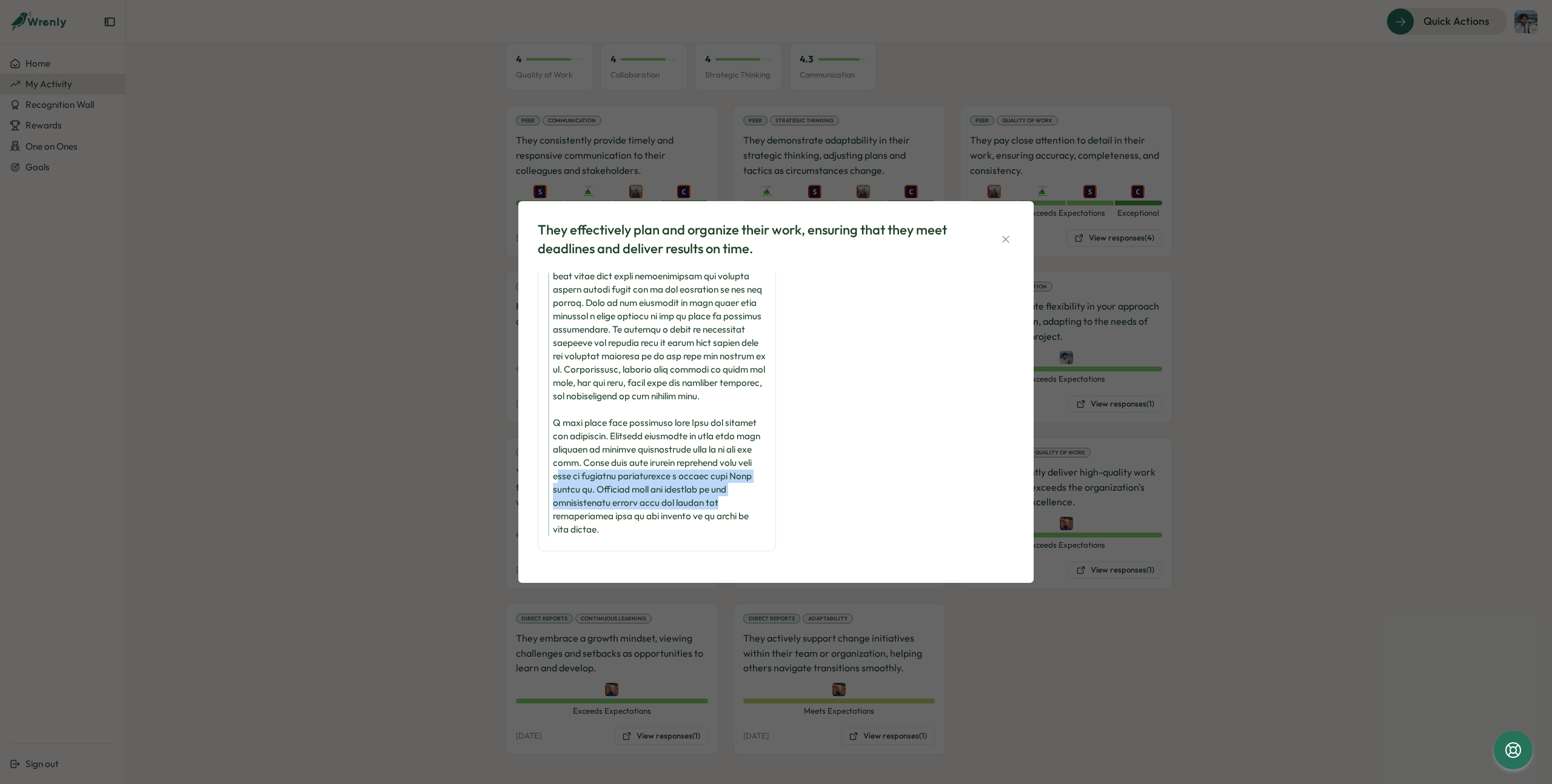
drag, startPoint x: 596, startPoint y: 478, endPoint x: 911, endPoint y: 508, distance: 316.4
click at [911, 508] on div "Exceeds Expectations [PERSON_NAME] (Direct Reports Review) [PERSON_NAME] -" at bounding box center [776, 340] width 476 height 447
click at [1428, 481] on div "They effectively plan and organize their work, ensuring that they meet deadline…" at bounding box center [776, 392] width 1552 height 784
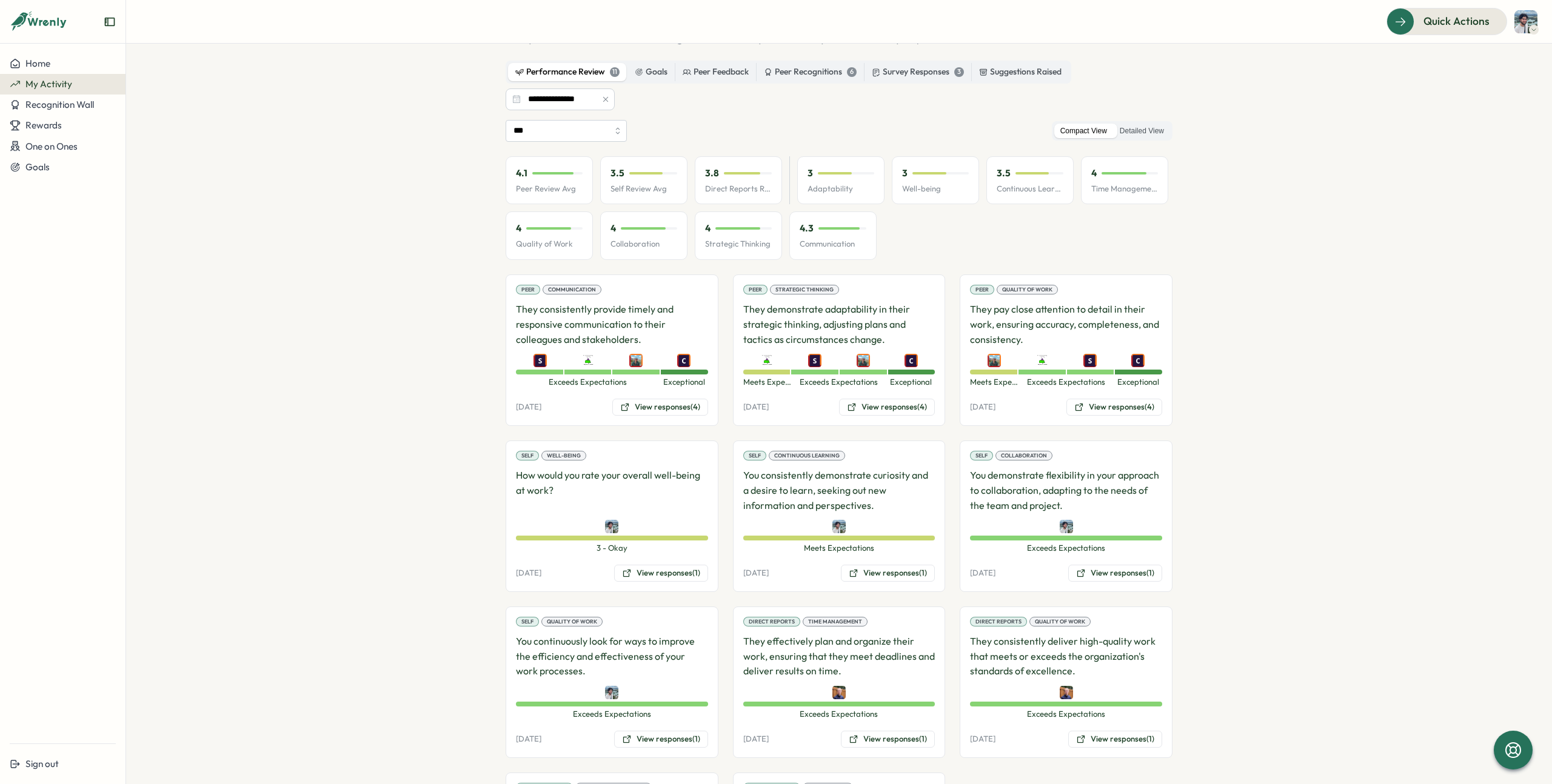
scroll to position [0, 0]
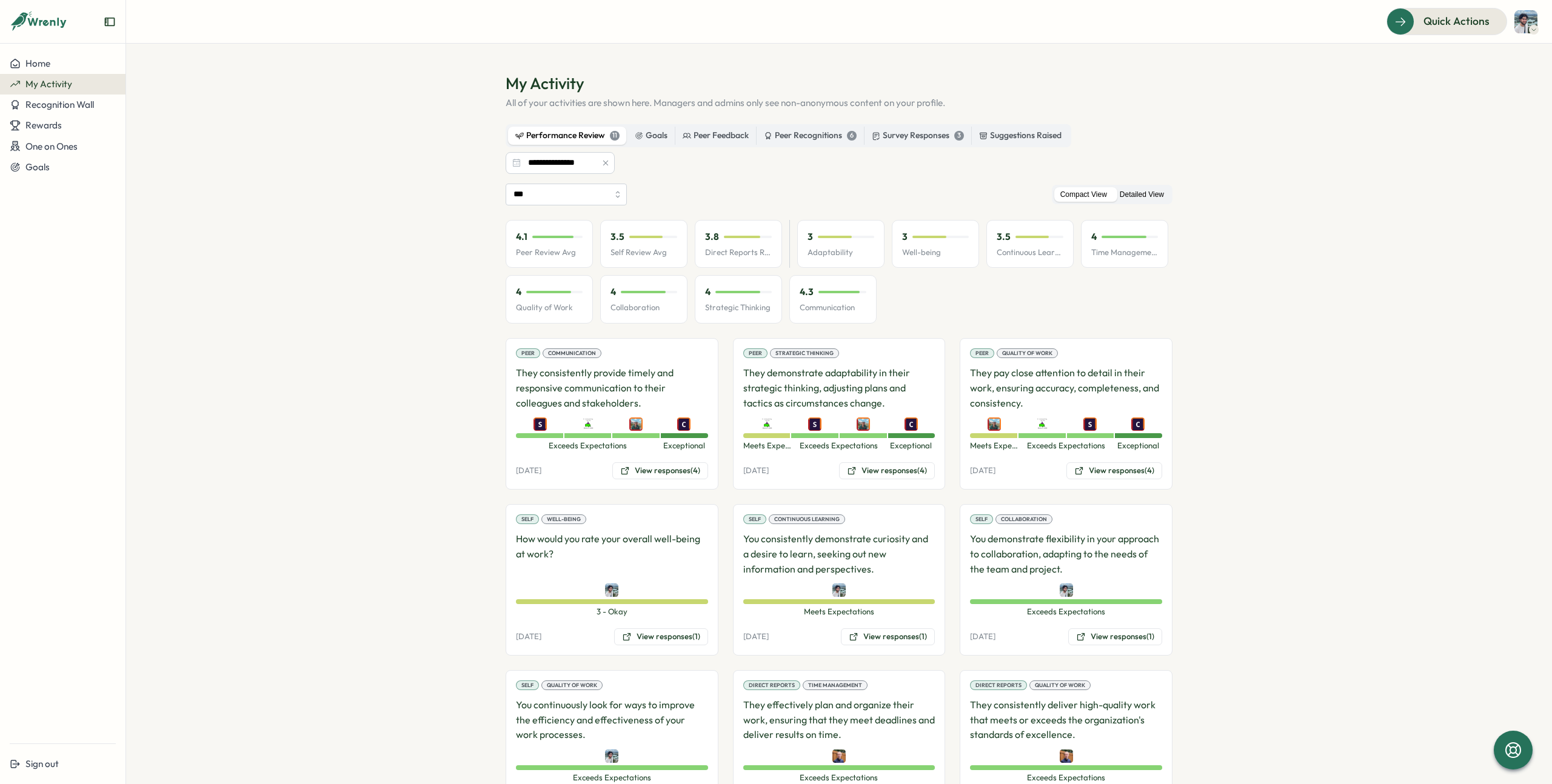
click at [1145, 197] on label "Detailed View" at bounding box center [1142, 195] width 57 height 15
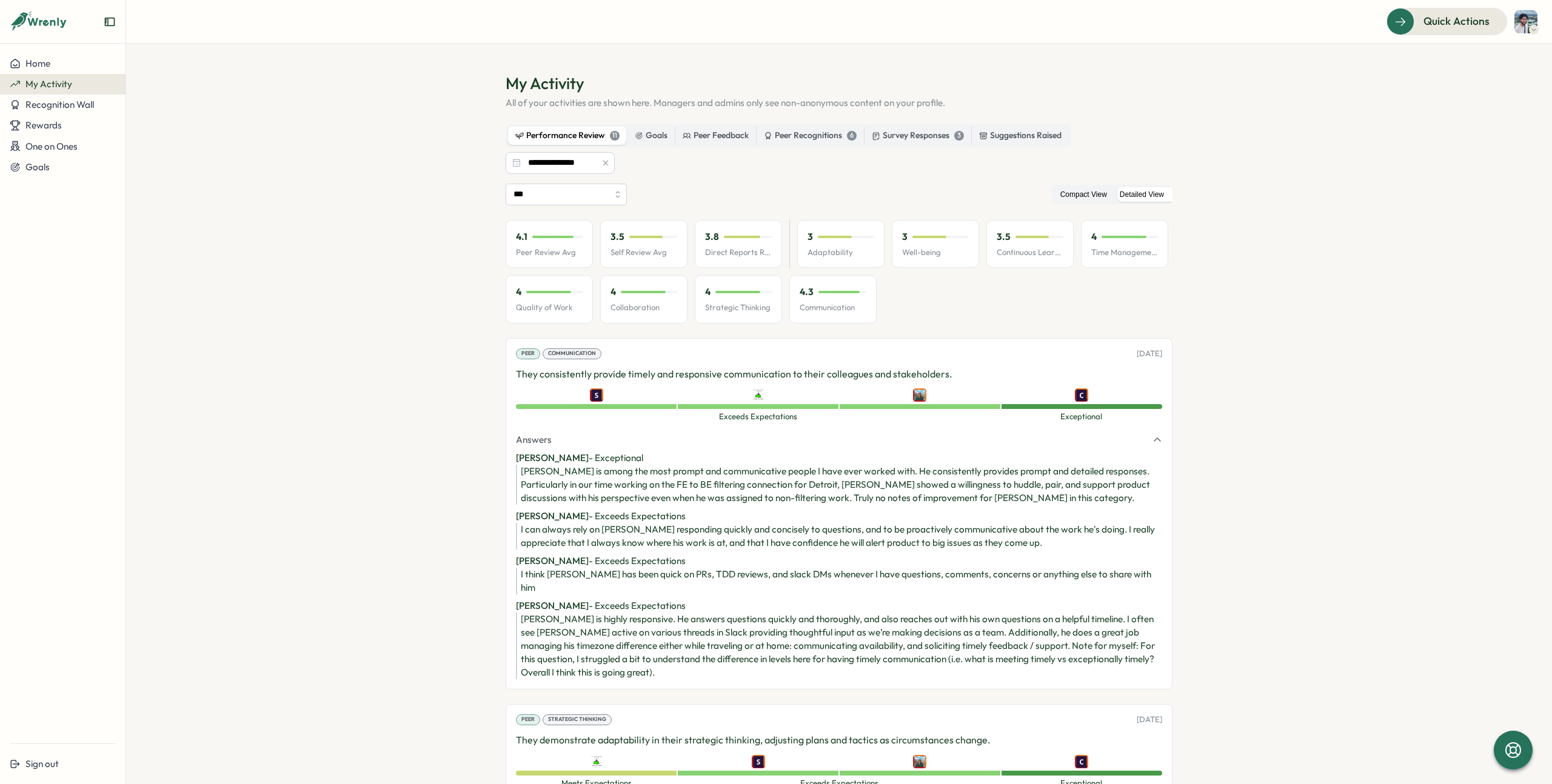
click at [1078, 193] on label "Compact View" at bounding box center [1083, 195] width 59 height 15
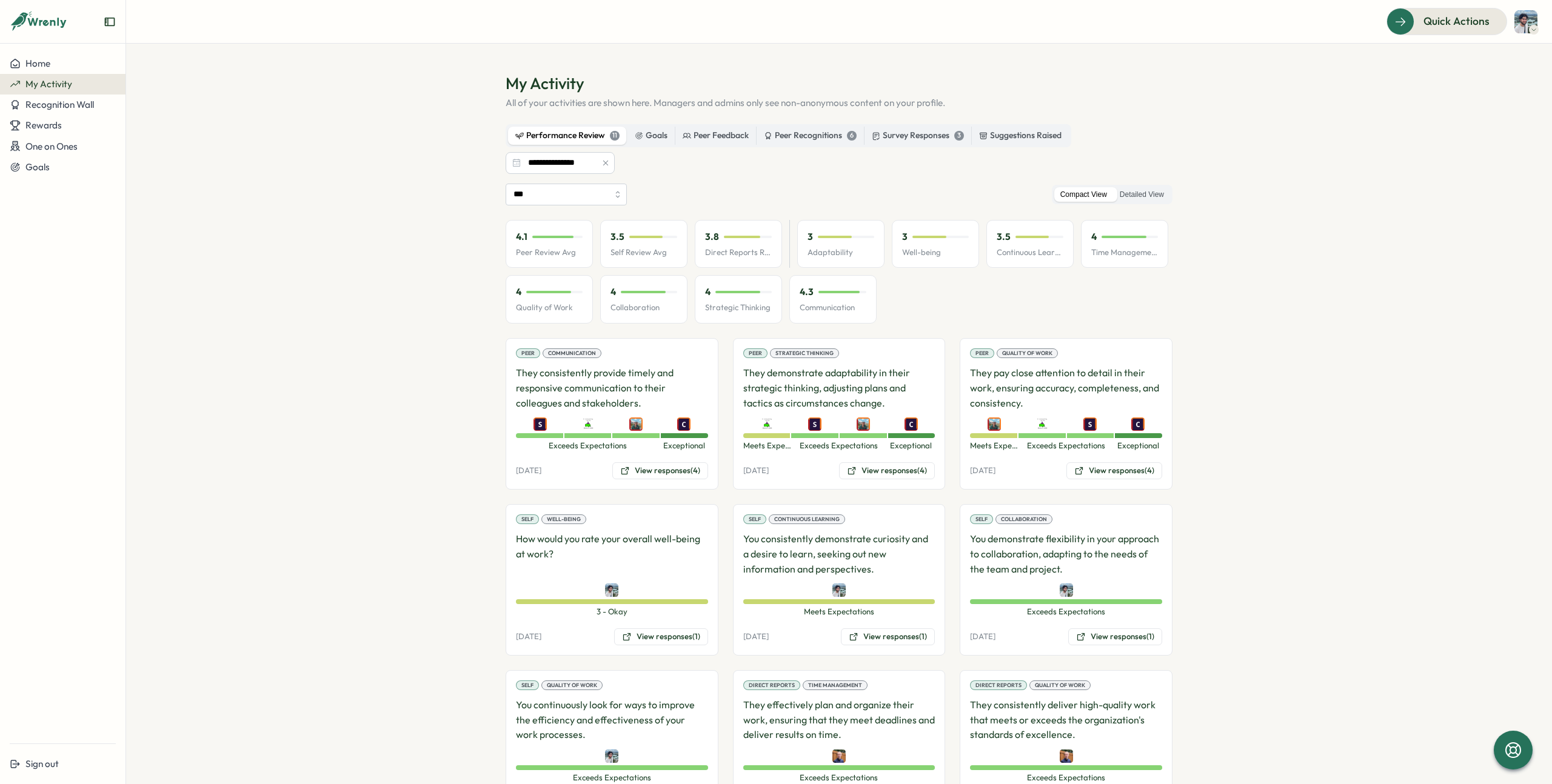
click at [597, 164] on div at bounding box center [606, 162] width 18 height 22
click at [573, 165] on input "**********" at bounding box center [560, 162] width 109 height 22
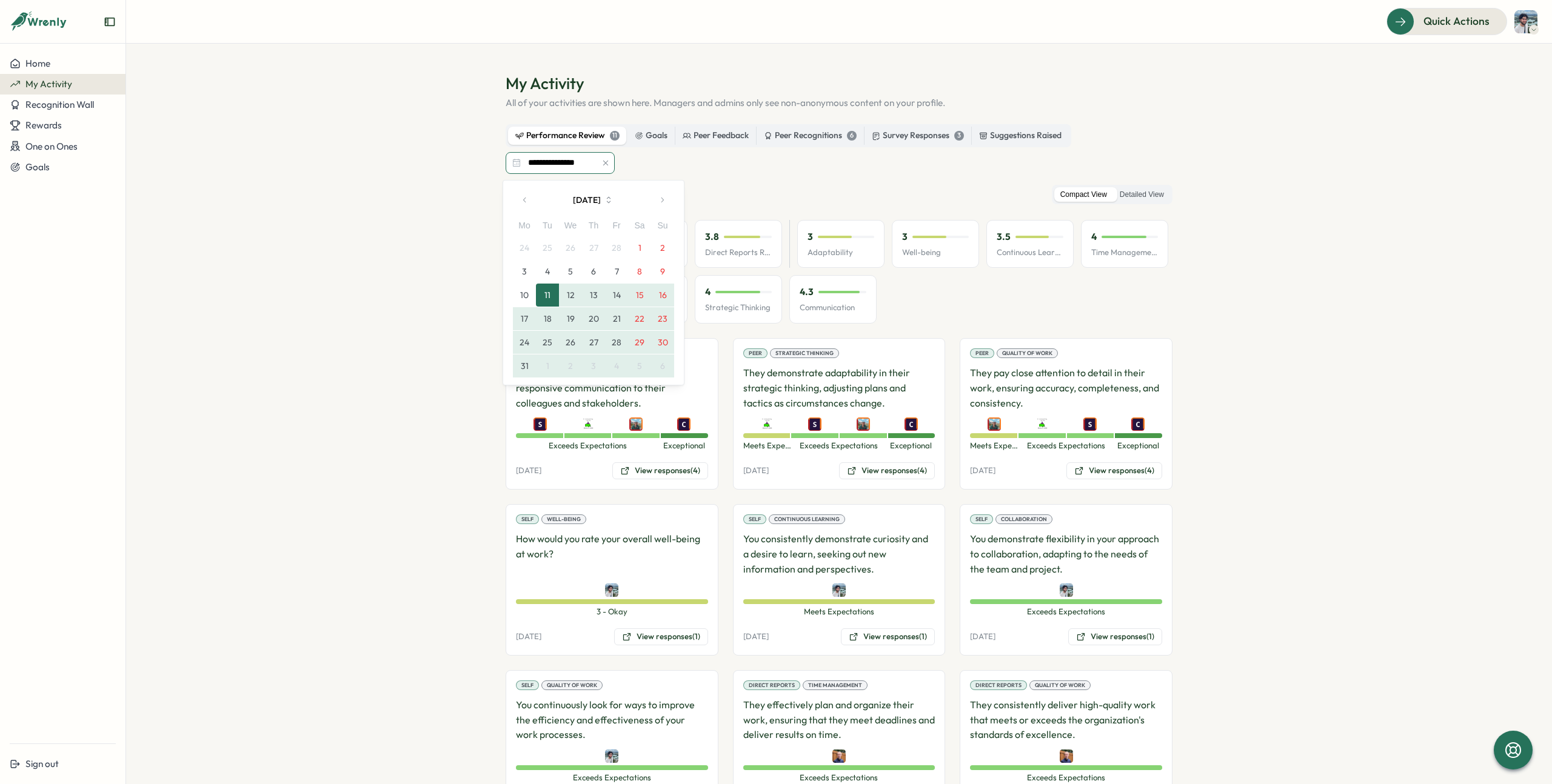
click at [573, 165] on input "**********" at bounding box center [560, 162] width 109 height 22
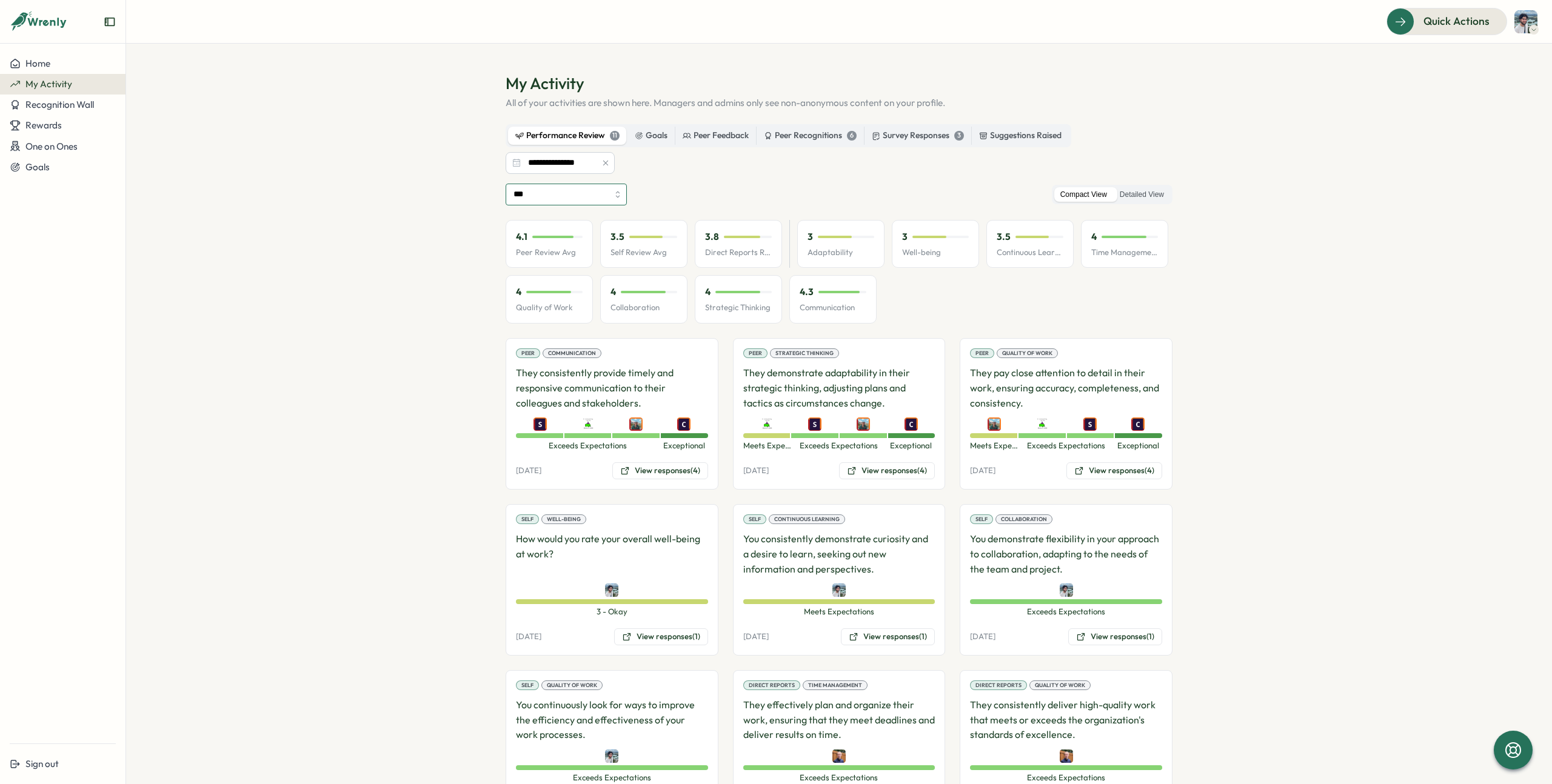
click at [561, 187] on input "***" at bounding box center [566, 194] width 121 height 22
